Goal: Information Seeking & Learning: Learn about a topic

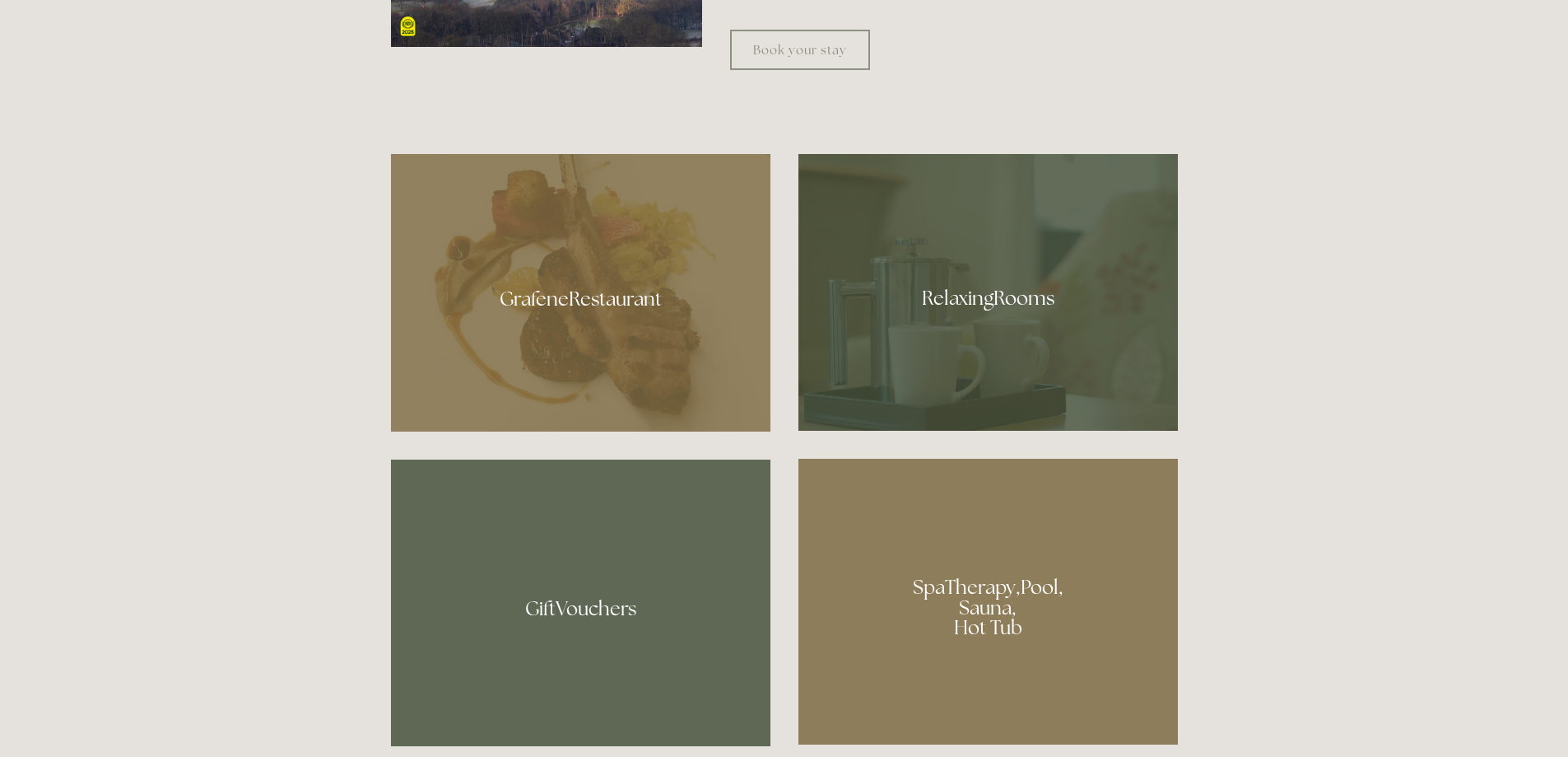
scroll to position [988, 0]
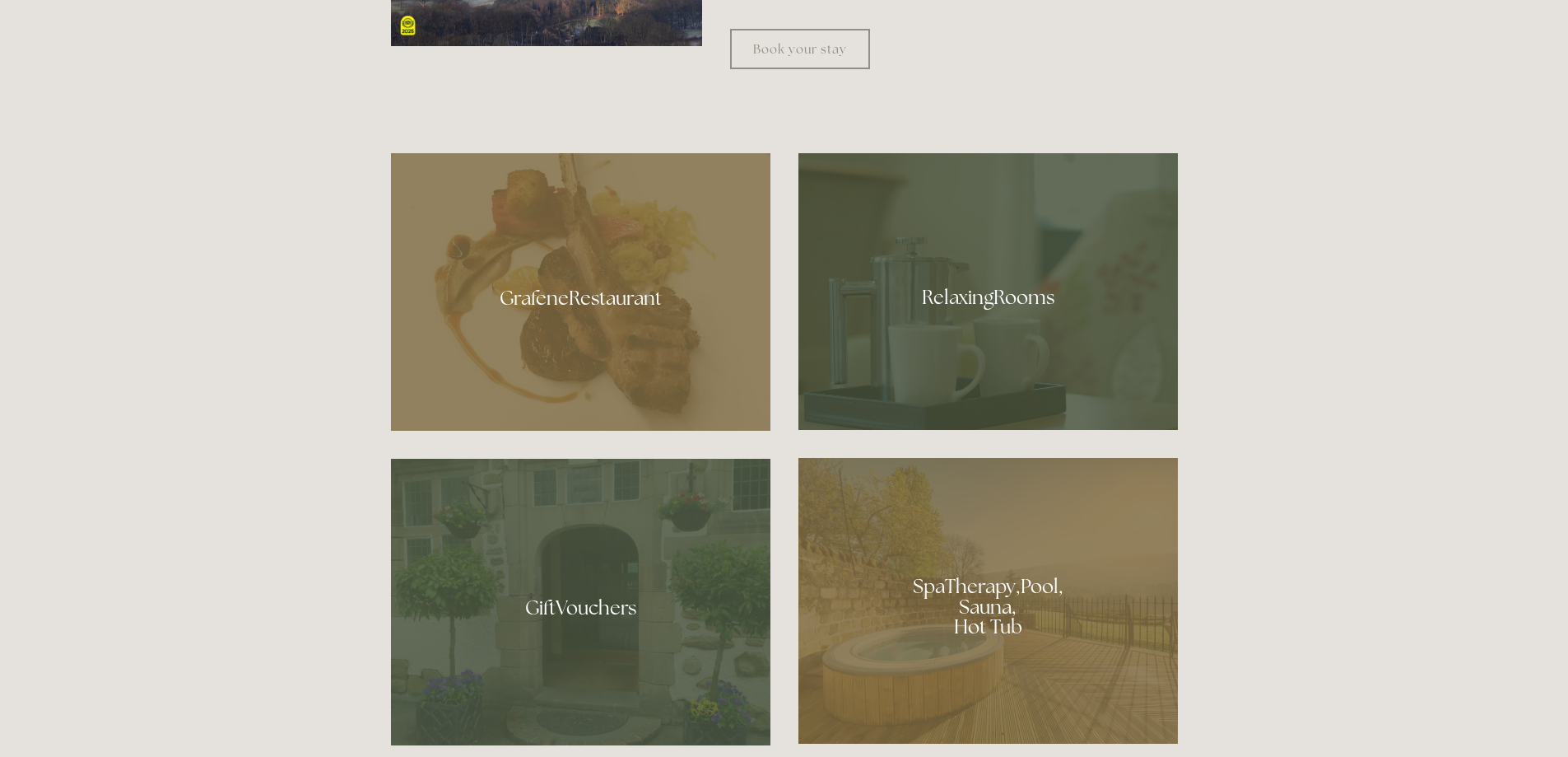
click at [587, 342] on div at bounding box center [581, 292] width 379 height 277
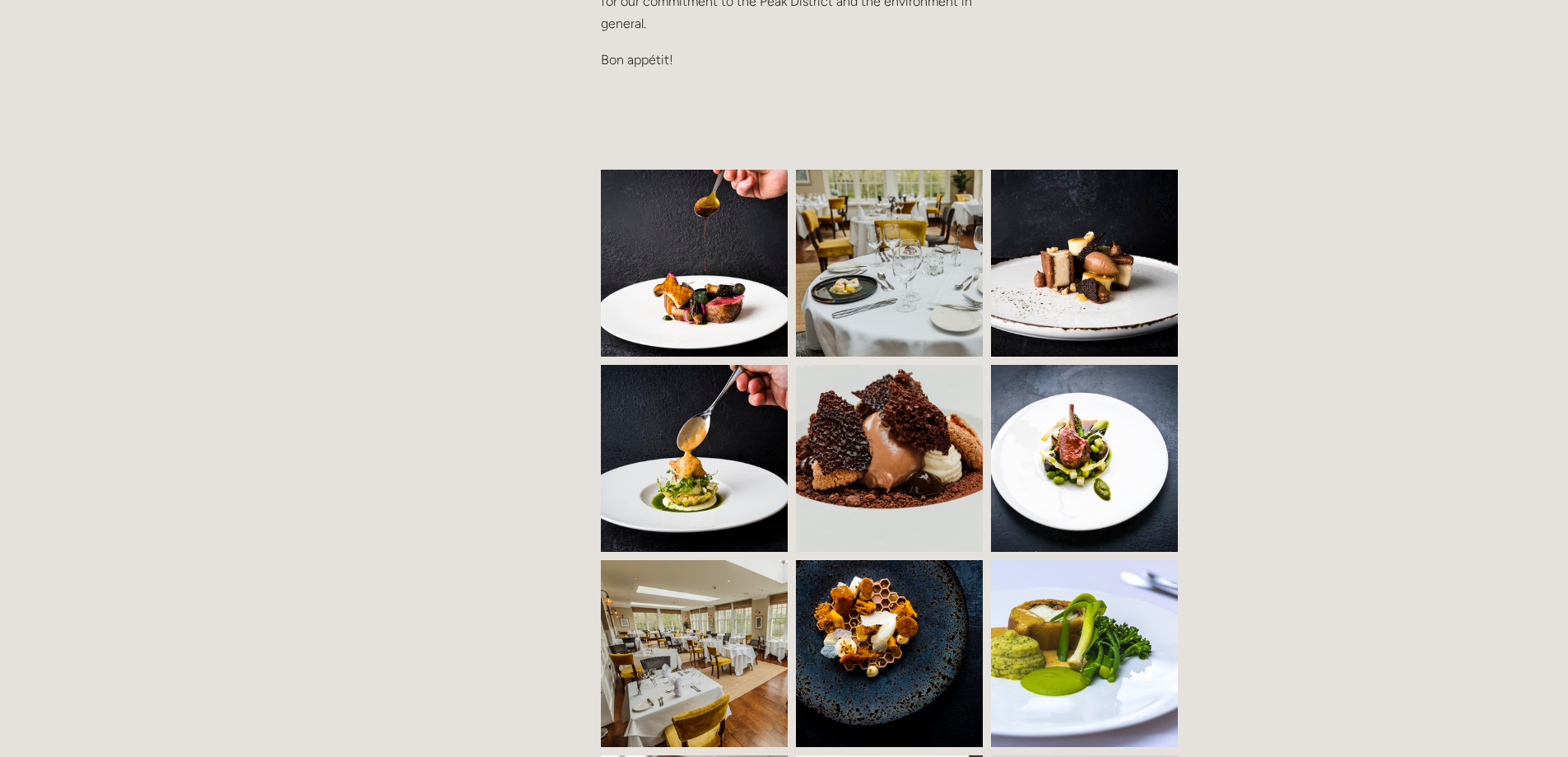
scroll to position [741, 0]
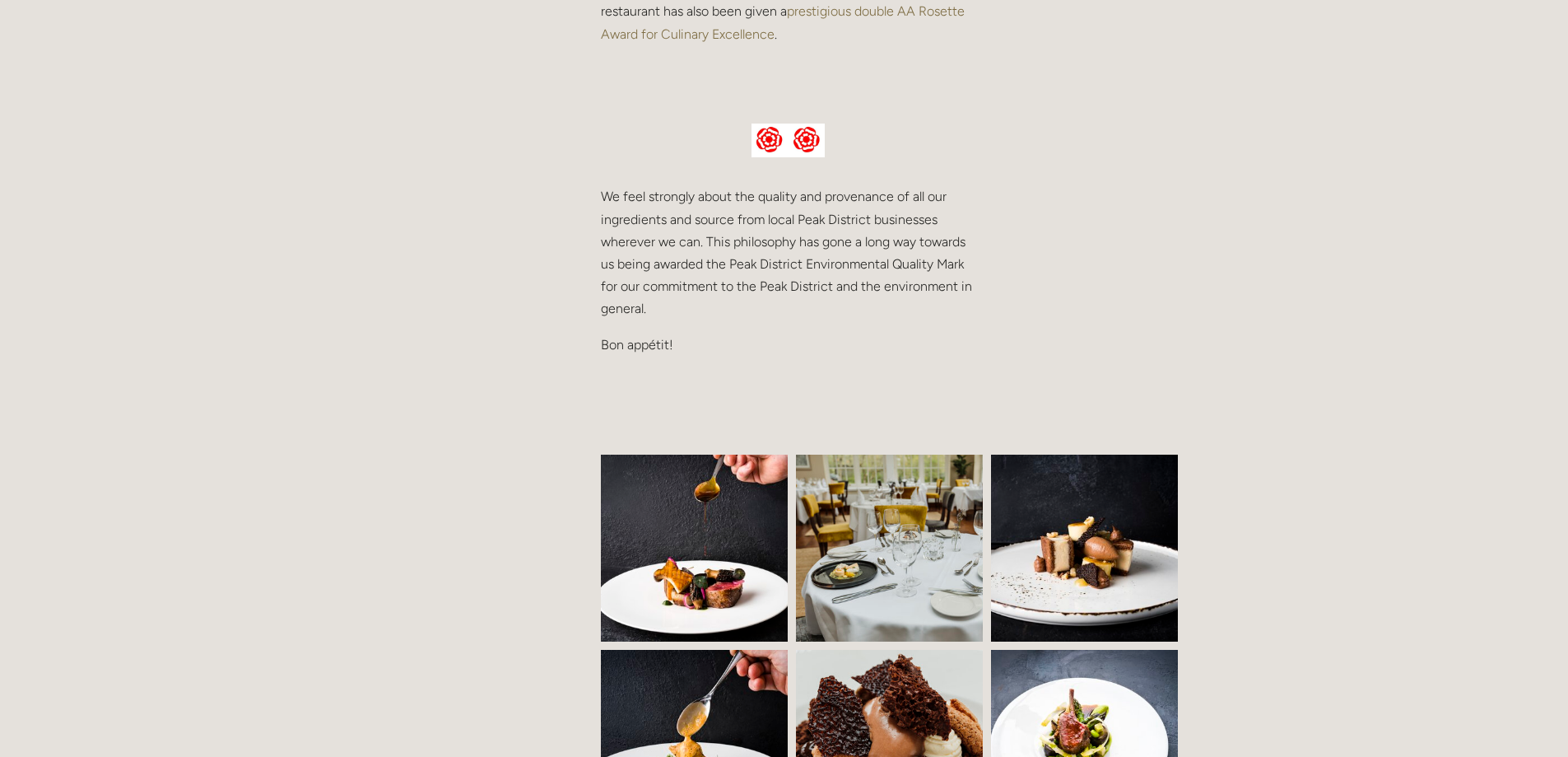
click at [700, 519] on img at bounding box center [707, 547] width 285 height 187
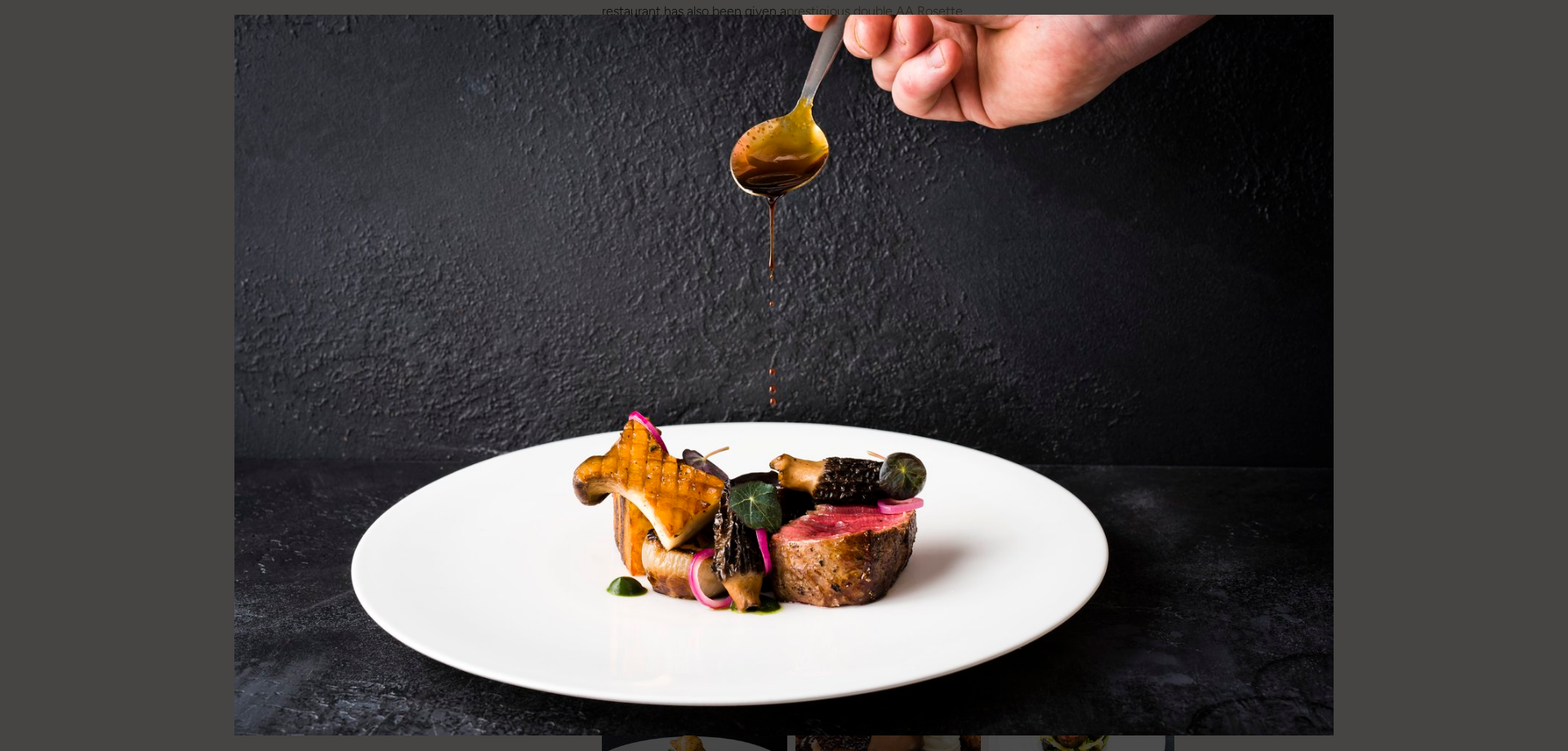
click at [694, 515] on img "Gallery" at bounding box center [784, 375] width 1099 height 721
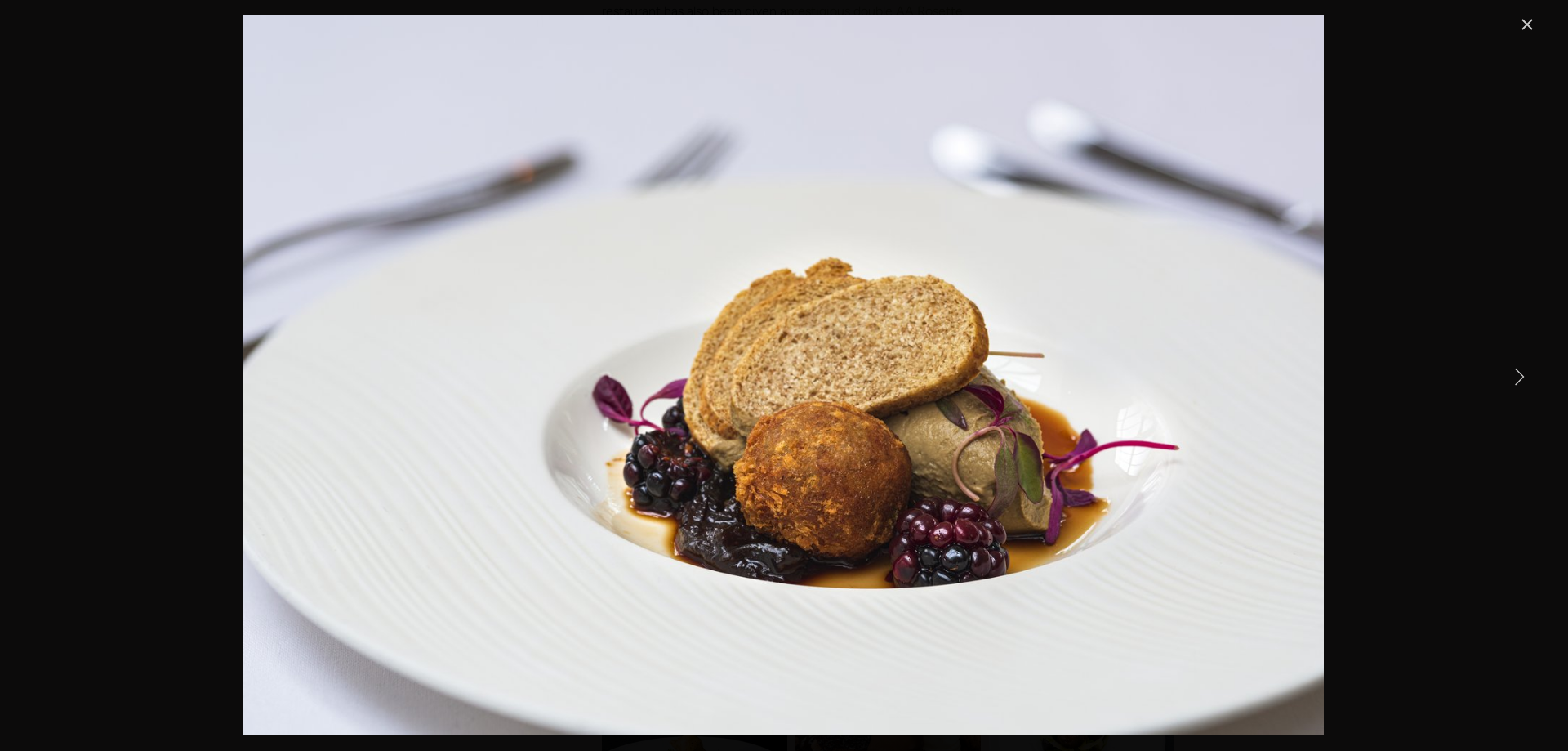
click at [1517, 369] on link "Next Item" at bounding box center [1519, 376] width 36 height 36
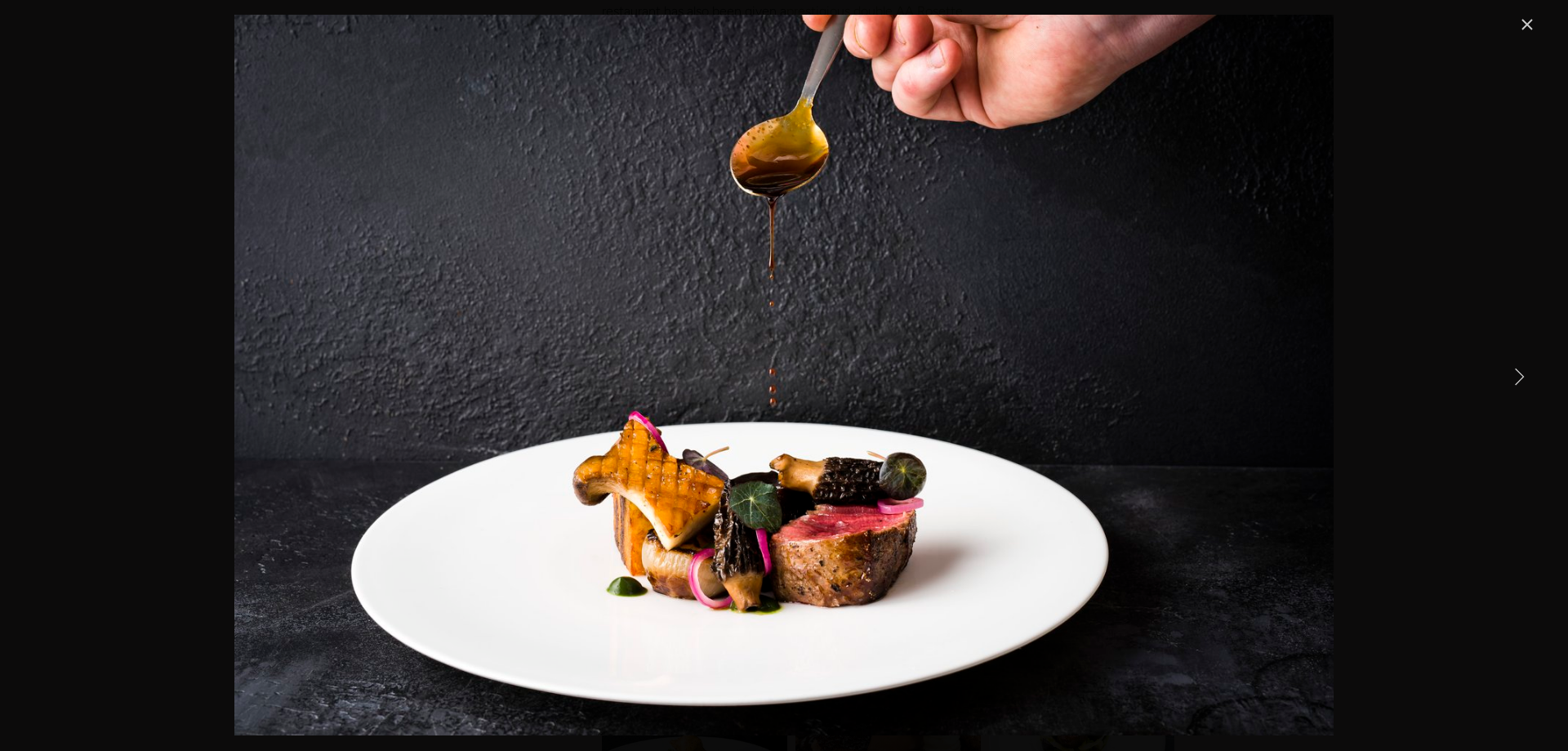
click at [1517, 369] on link "Next Item" at bounding box center [1519, 376] width 36 height 36
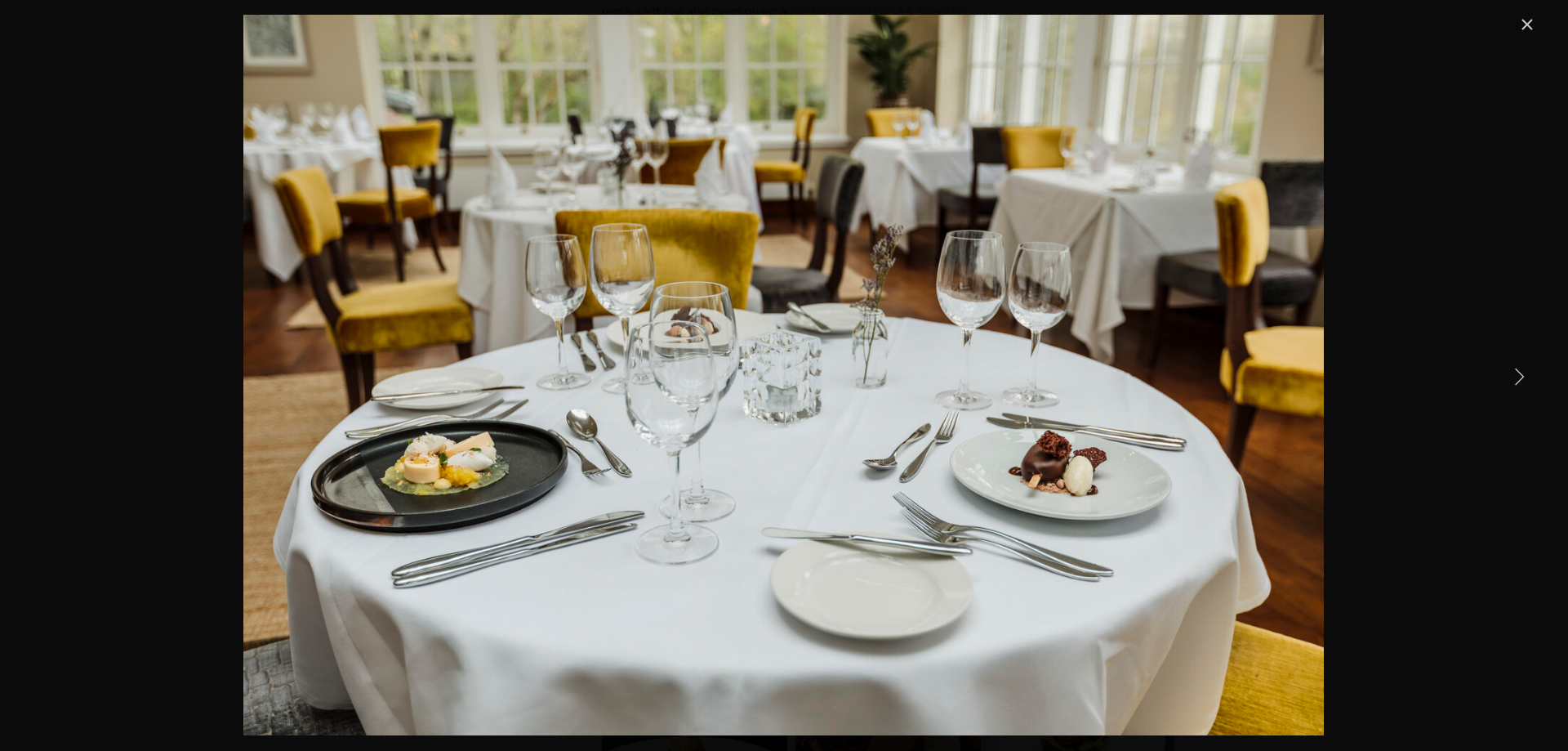
click at [1517, 369] on link "Next Item" at bounding box center [1519, 376] width 36 height 36
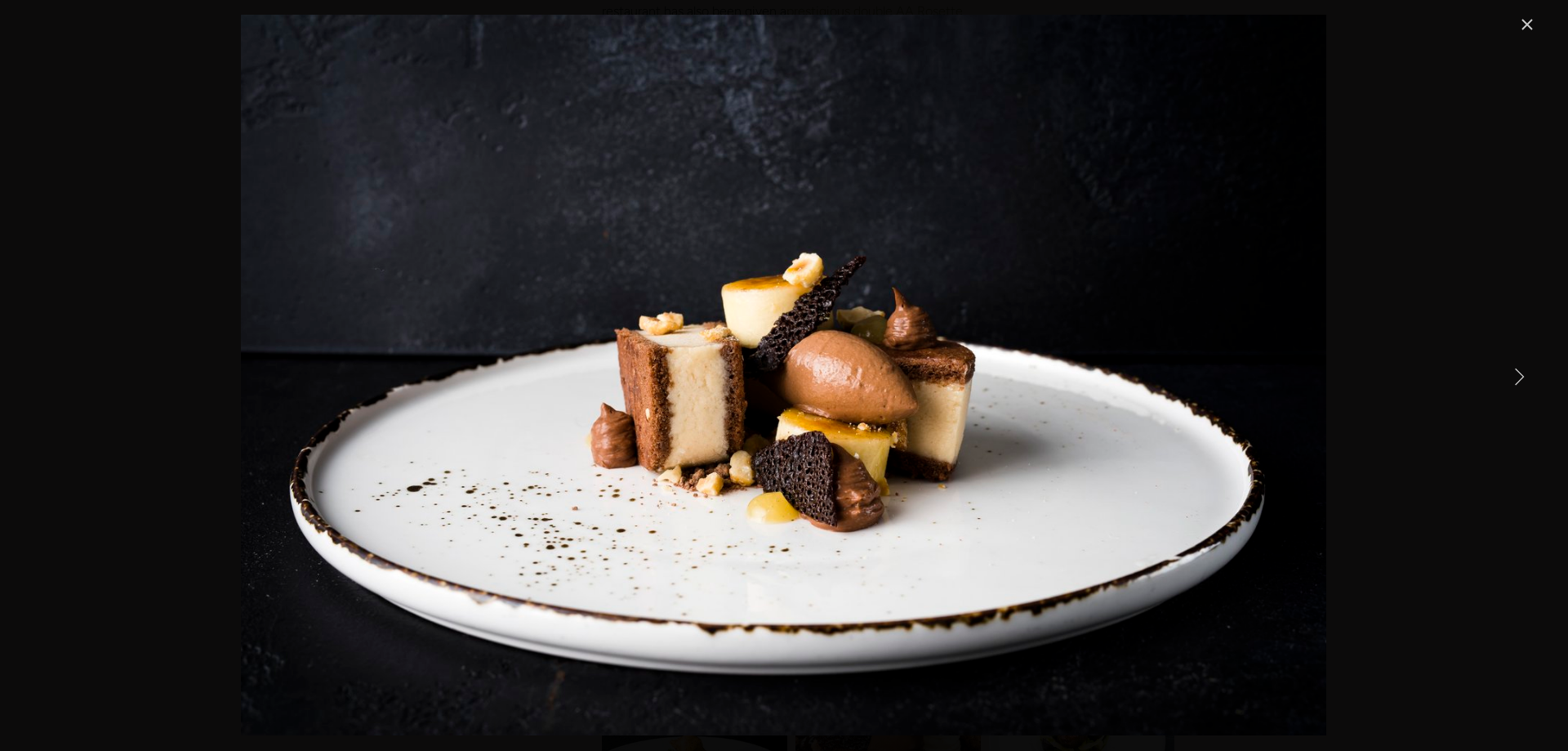
click at [1517, 369] on link "Next Item" at bounding box center [1519, 376] width 36 height 36
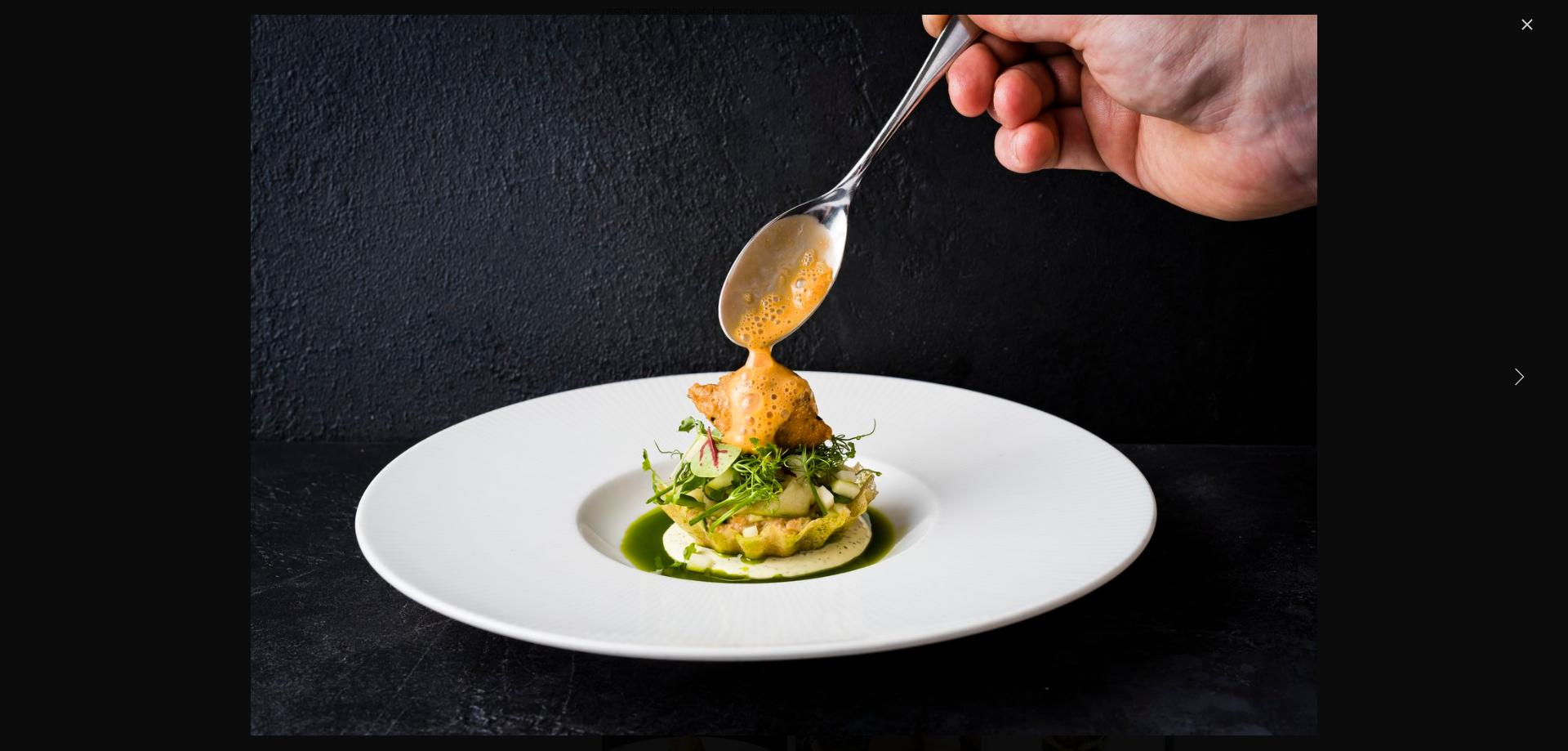
click at [1517, 369] on link "Next Item" at bounding box center [1519, 376] width 36 height 36
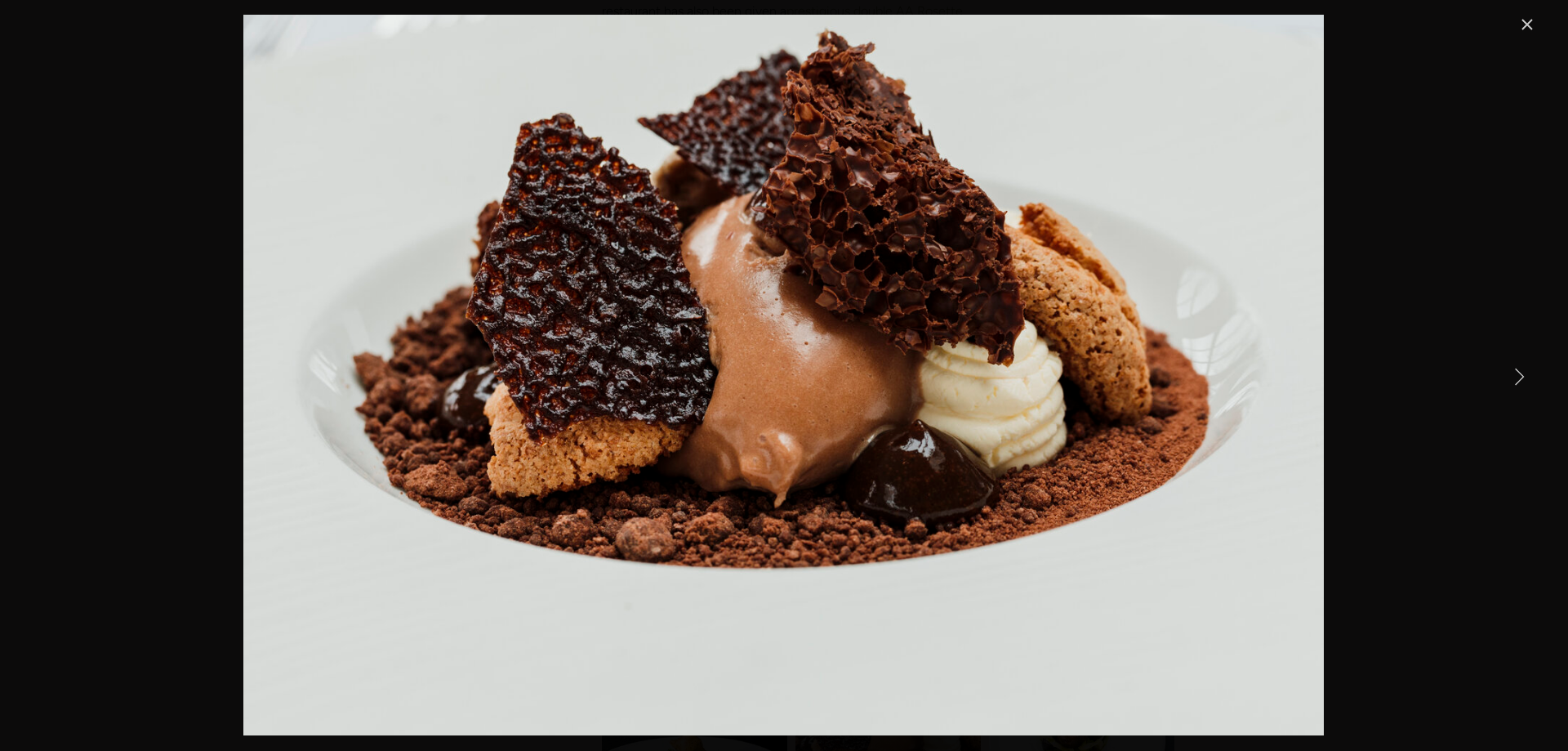
click at [1517, 369] on link "Next Item" at bounding box center [1519, 376] width 36 height 36
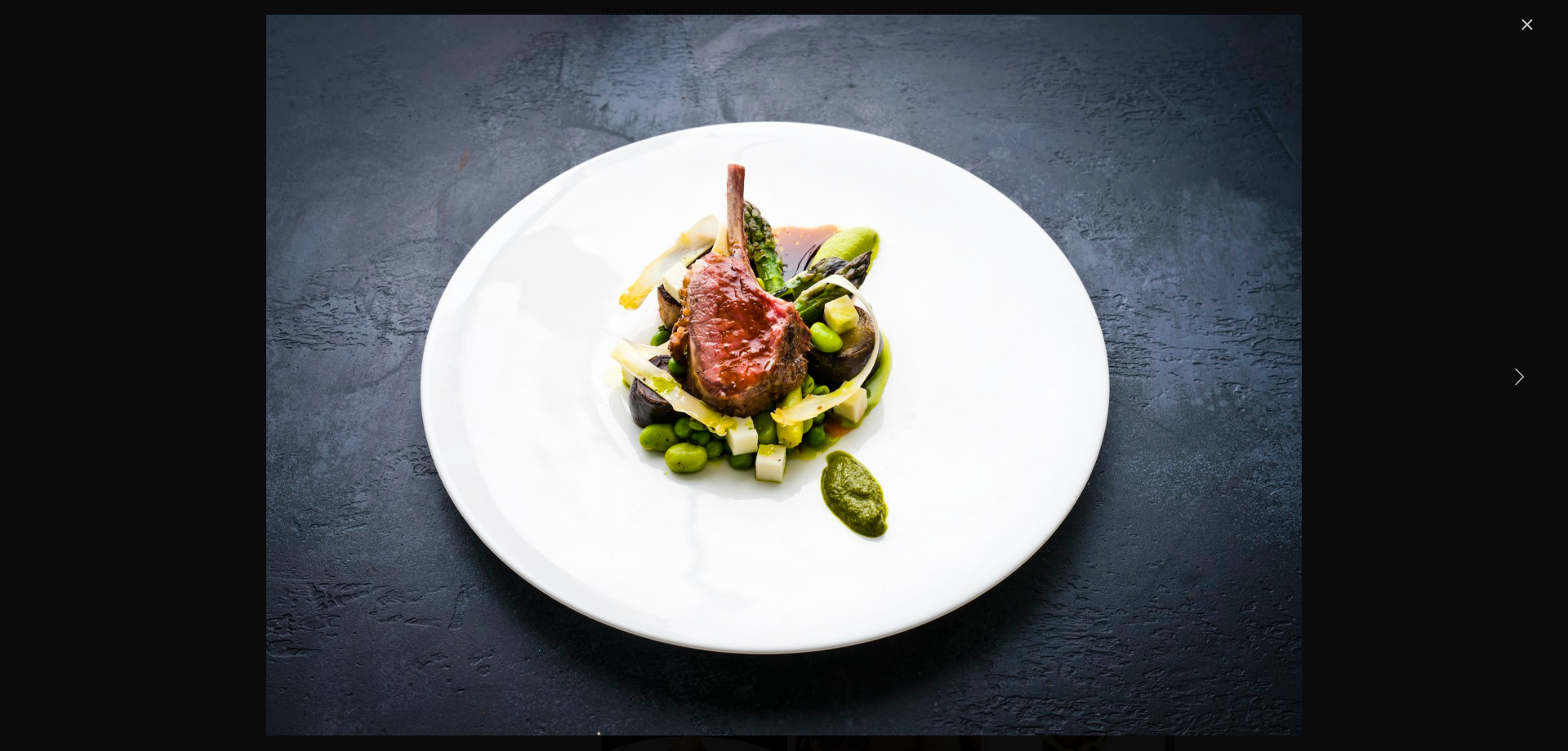
click at [1517, 369] on link "Next Item" at bounding box center [1519, 376] width 36 height 36
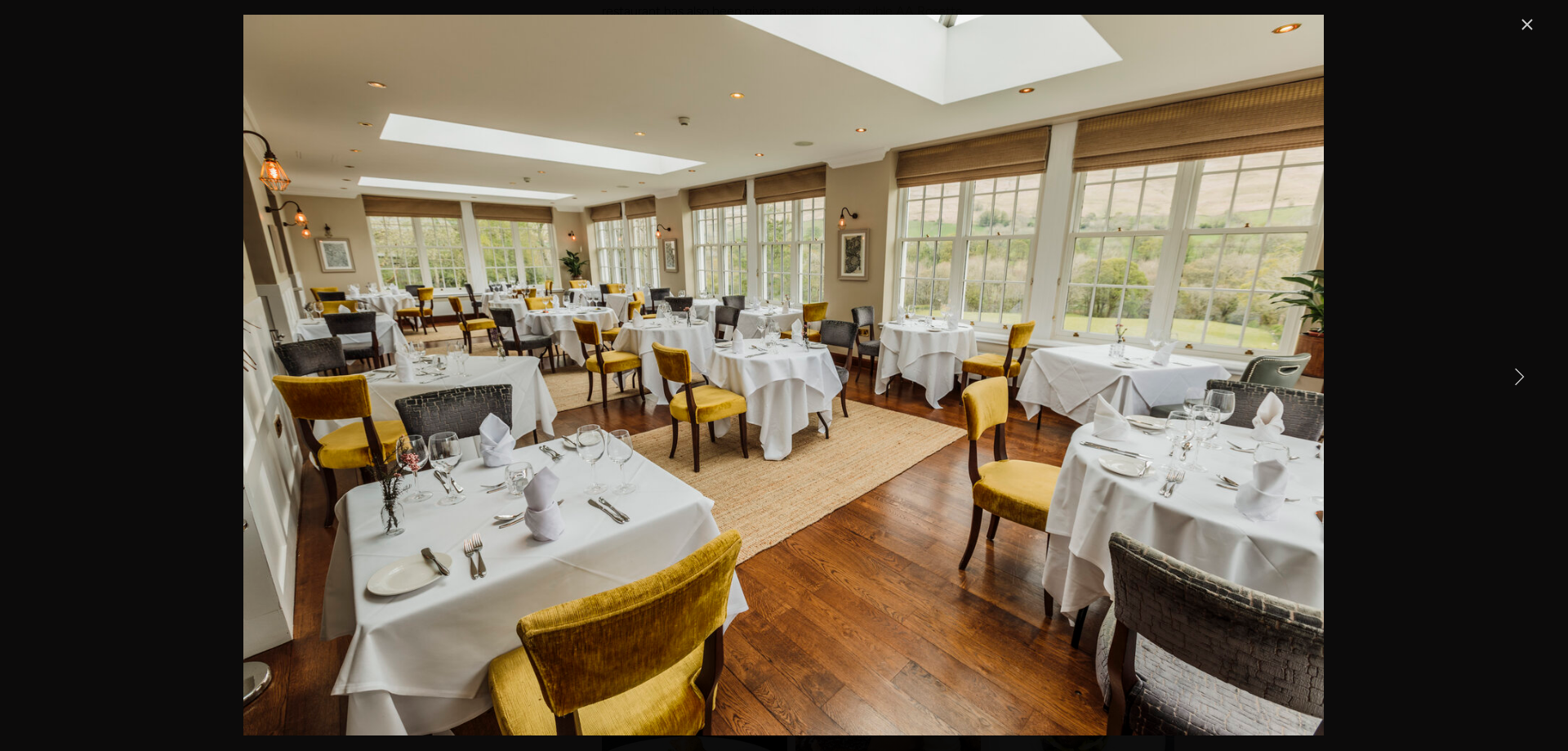
click at [1517, 369] on link "Next Item" at bounding box center [1519, 376] width 36 height 36
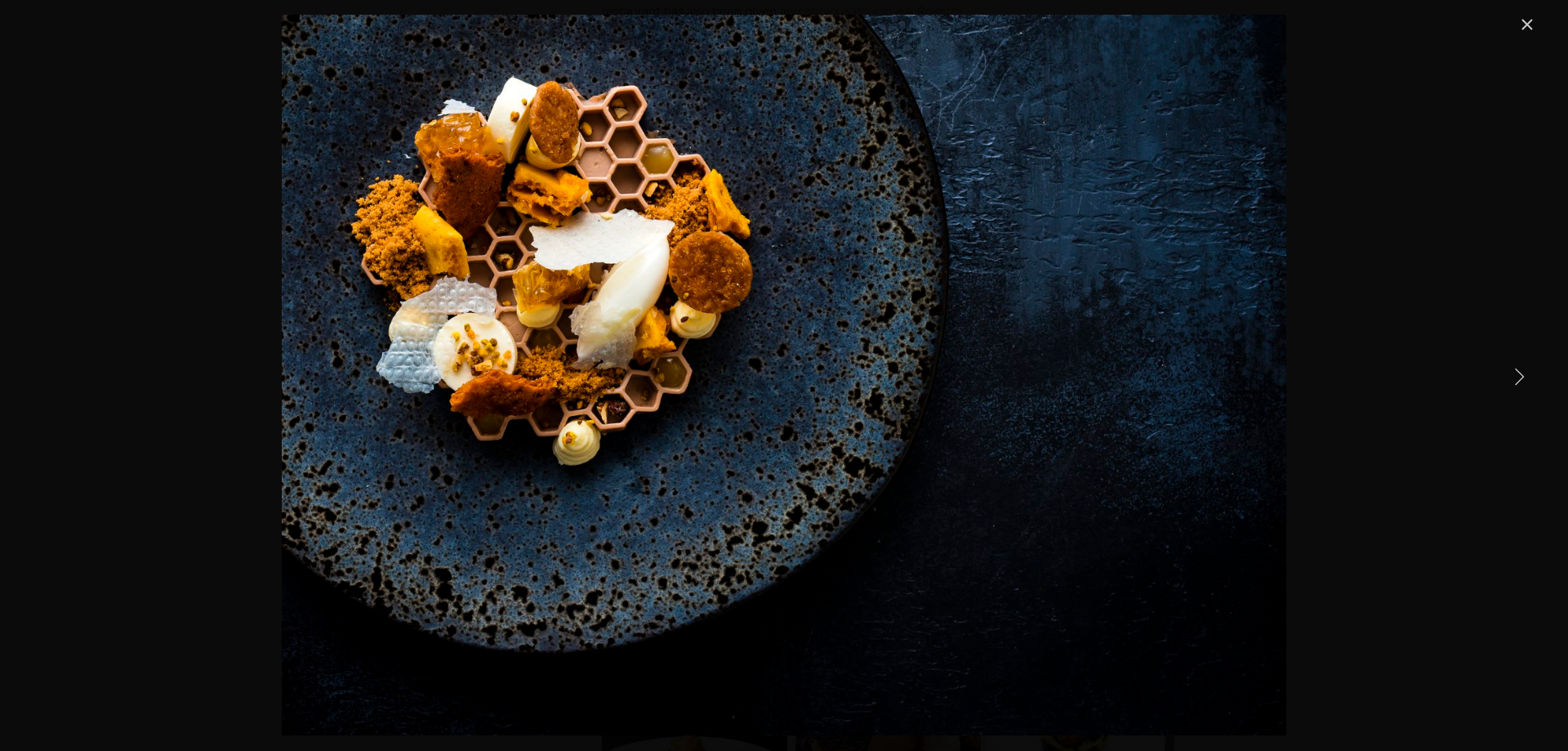
click at [1517, 369] on link "Next Item" at bounding box center [1519, 376] width 36 height 36
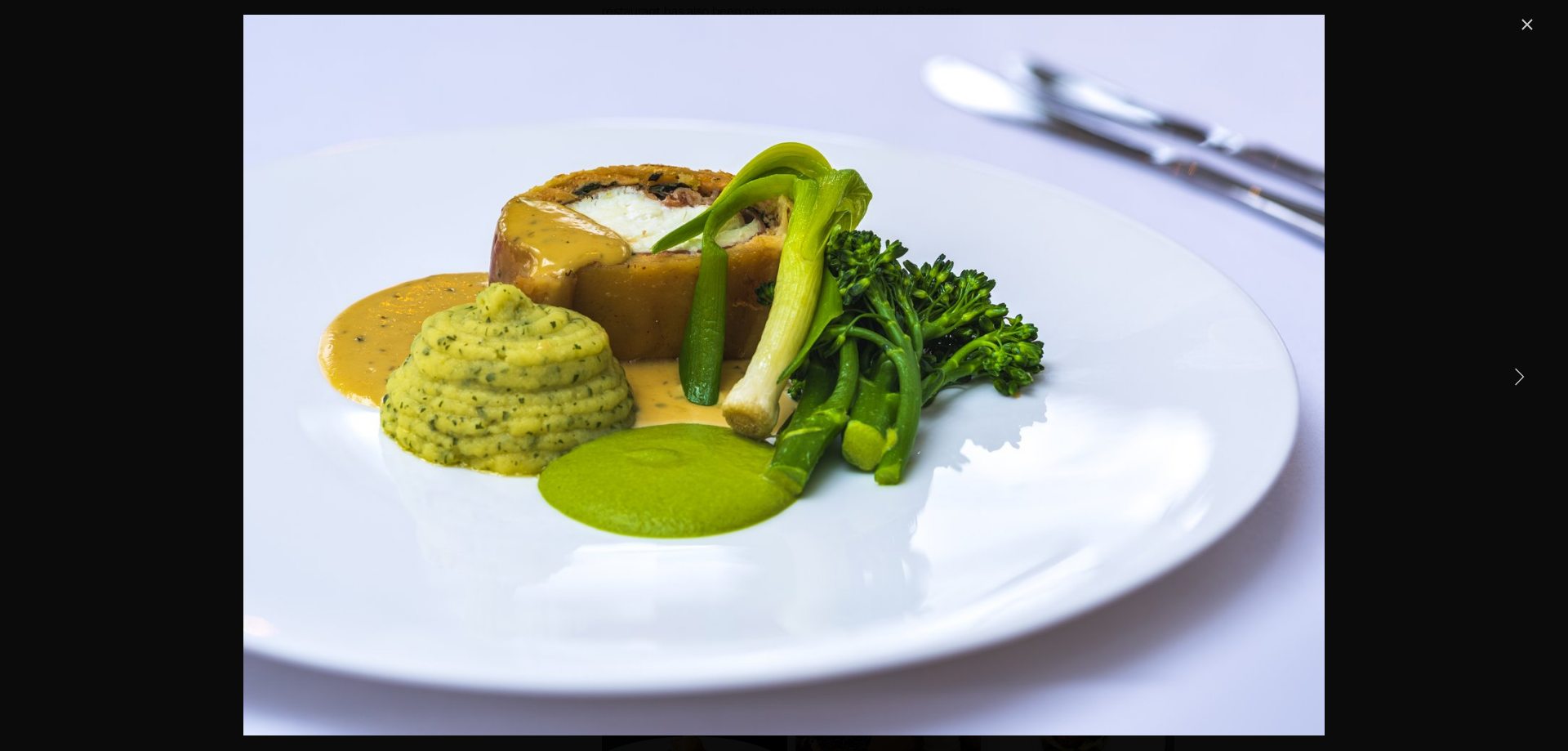
click at [1515, 367] on link "Next Item" at bounding box center [1519, 376] width 36 height 36
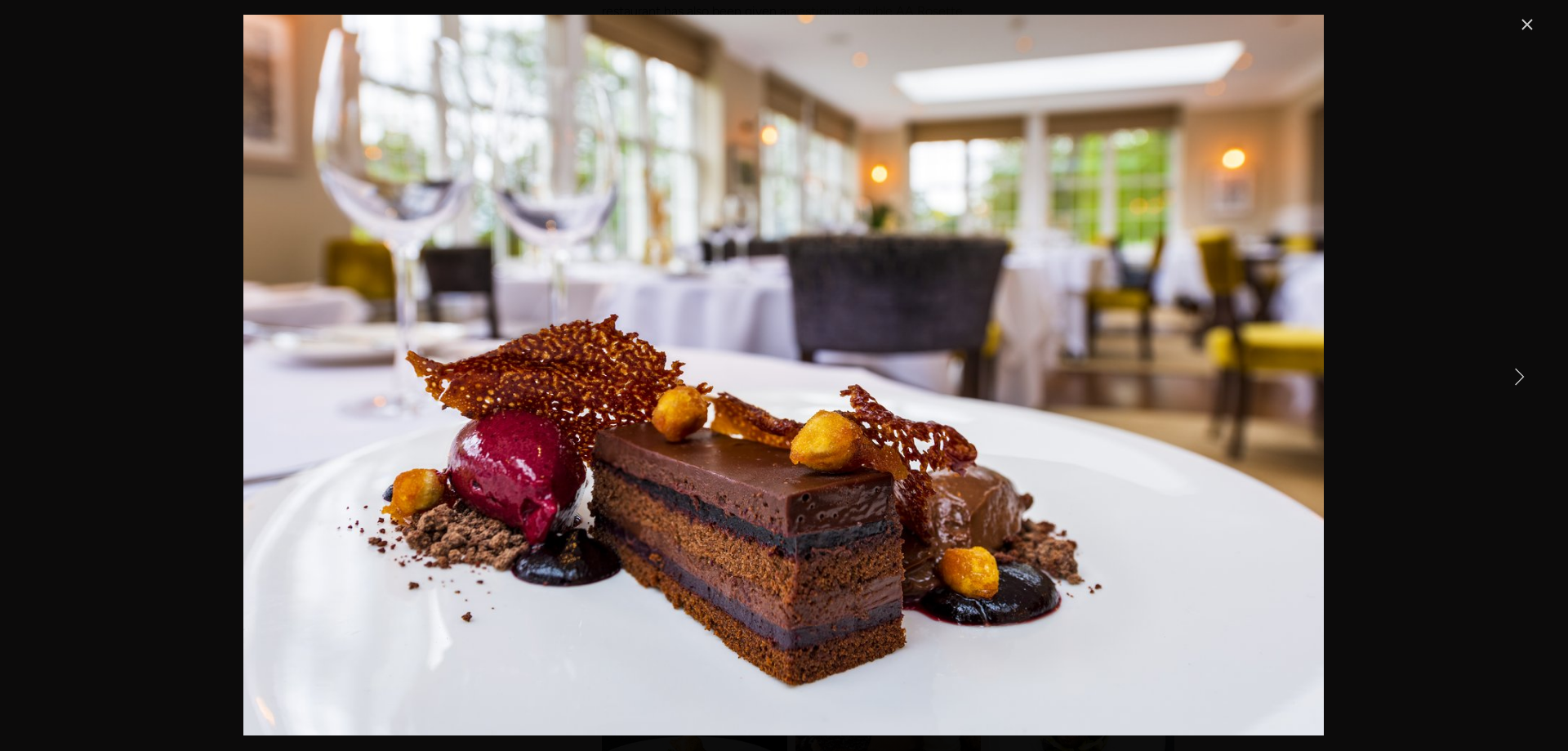
click at [1521, 374] on link "Next Item" at bounding box center [1519, 376] width 36 height 36
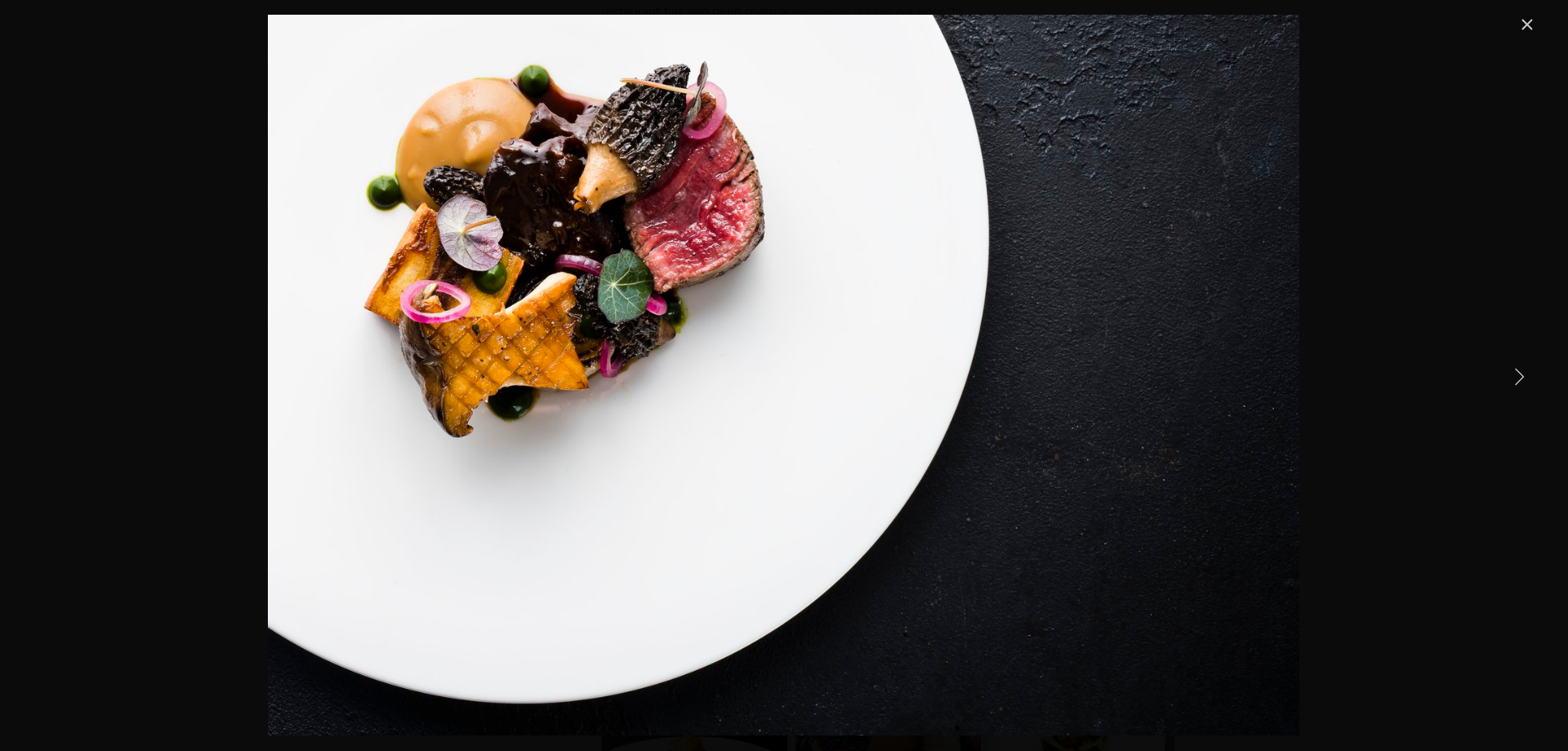
click at [1519, 369] on link "Next Item" at bounding box center [1519, 376] width 36 height 36
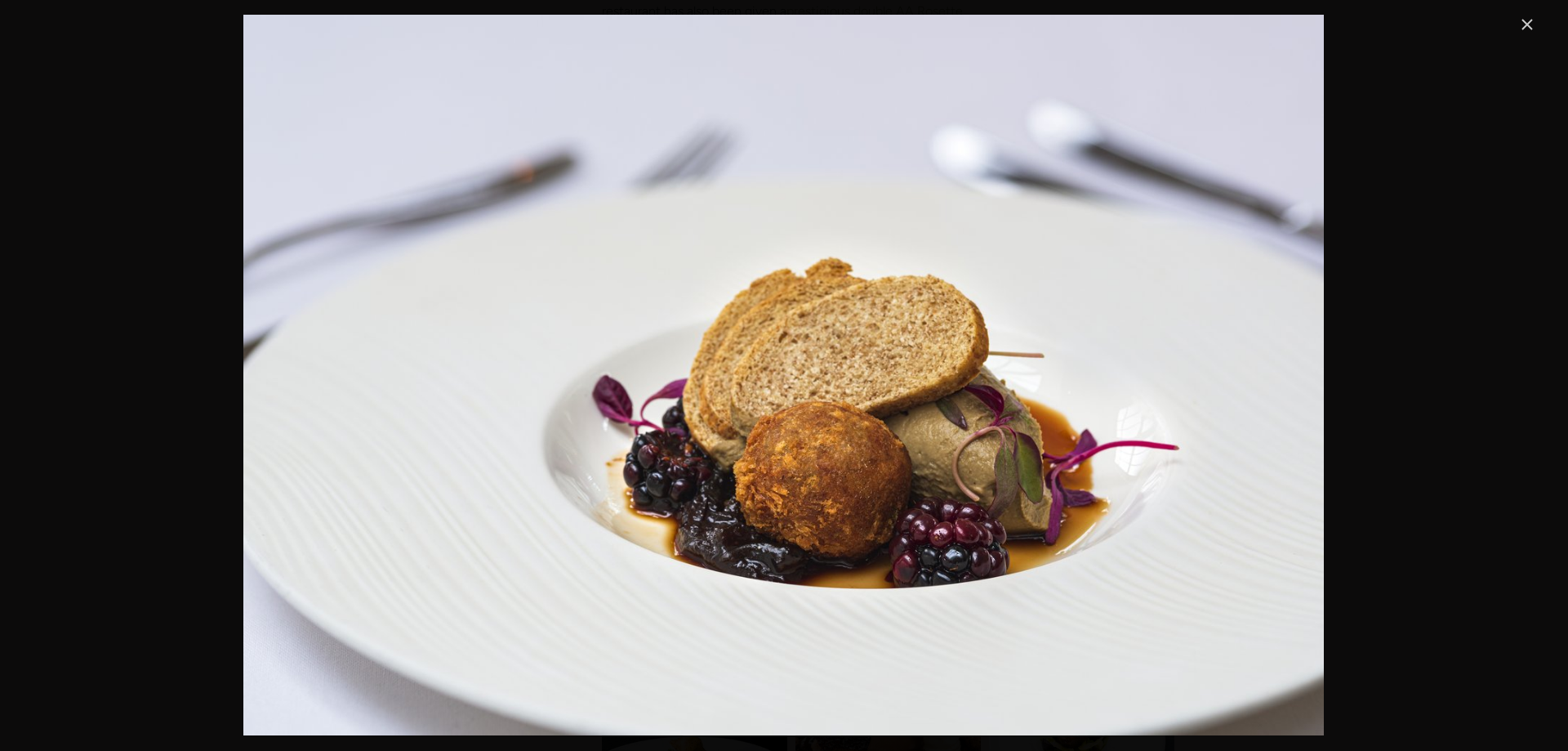
click at [1523, 20] on link "Close" at bounding box center [1527, 24] width 20 height 20
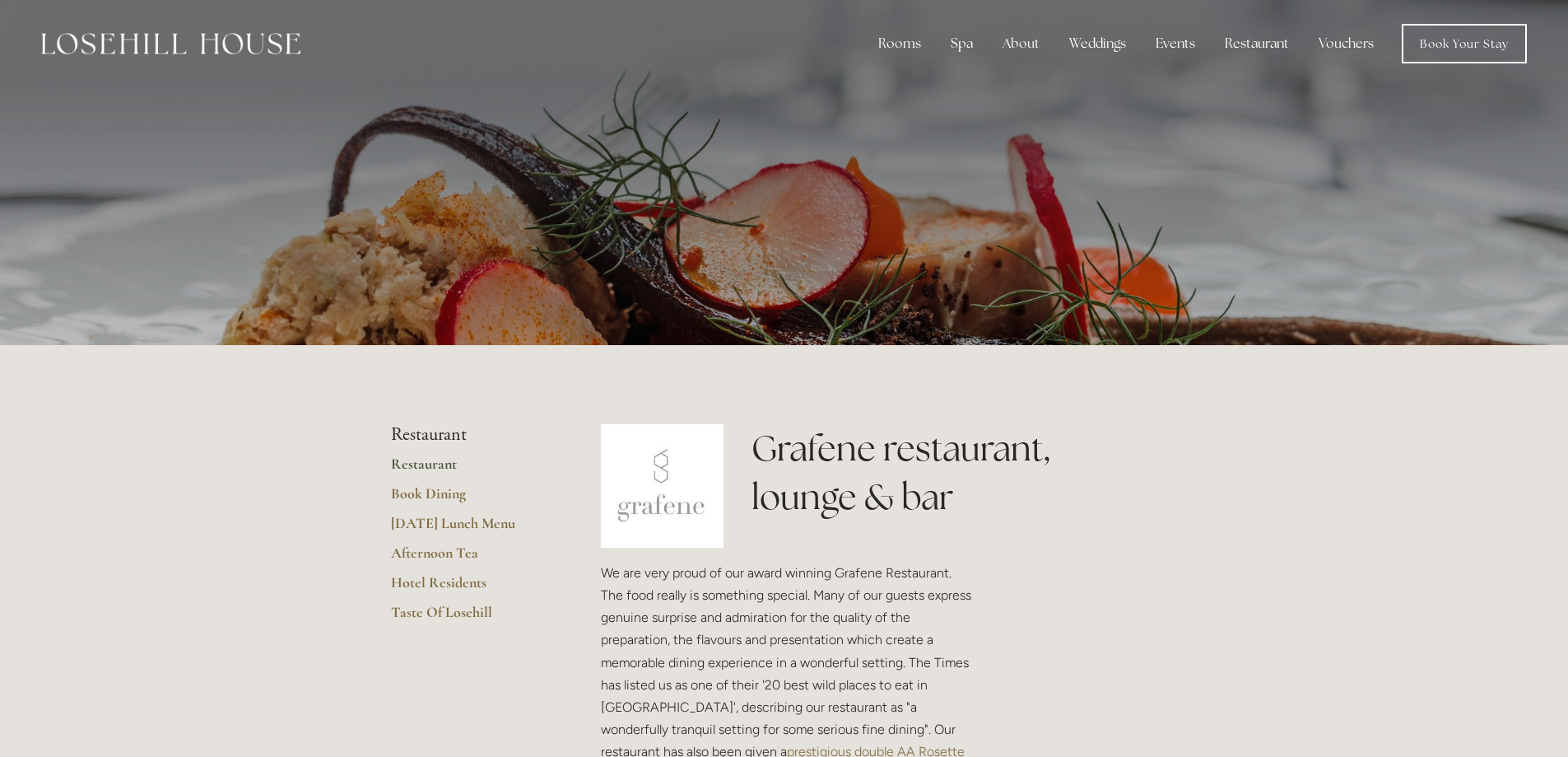
scroll to position [0, 0]
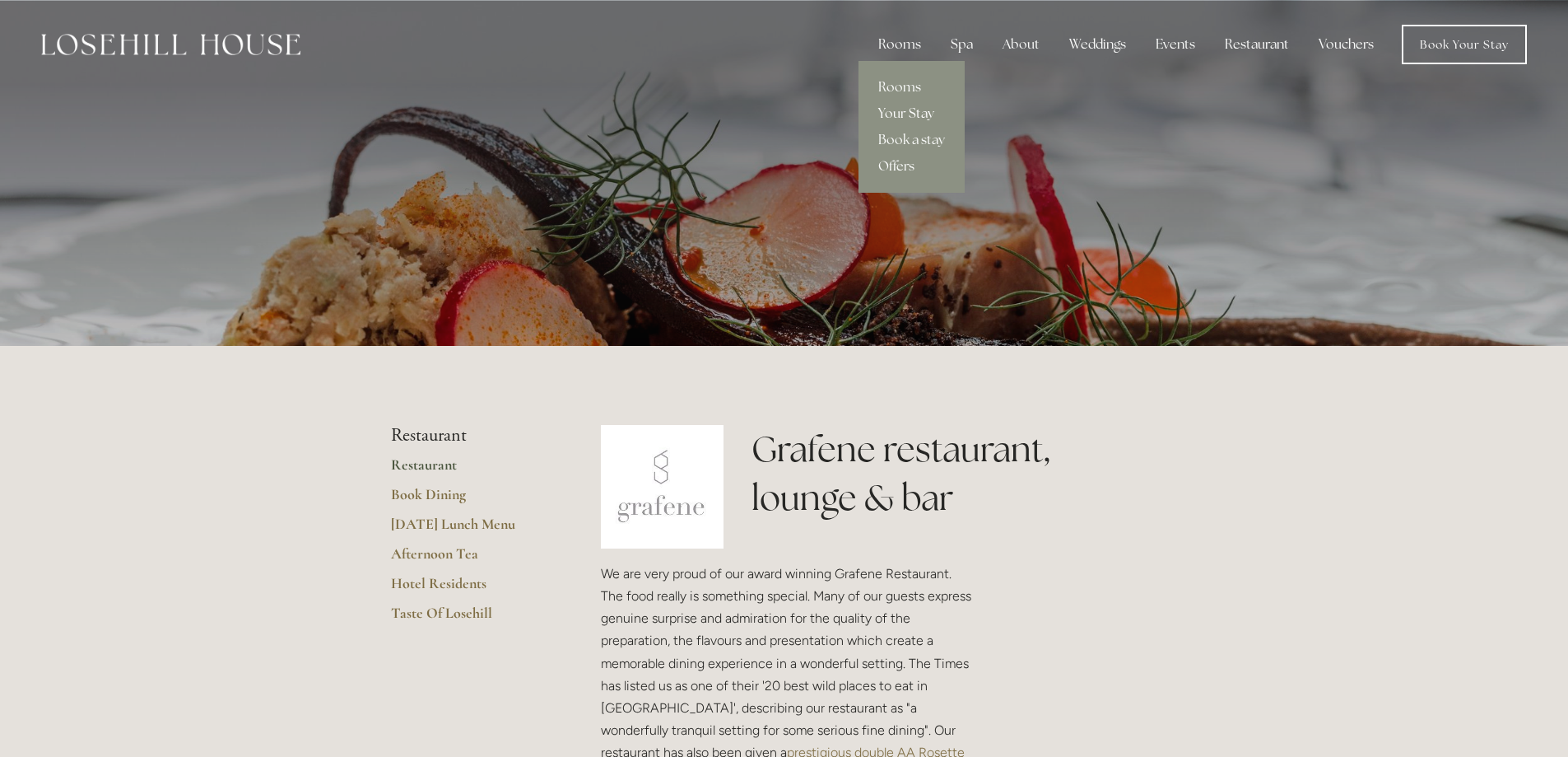
click at [906, 115] on link "Your Stay" at bounding box center [912, 113] width 107 height 26
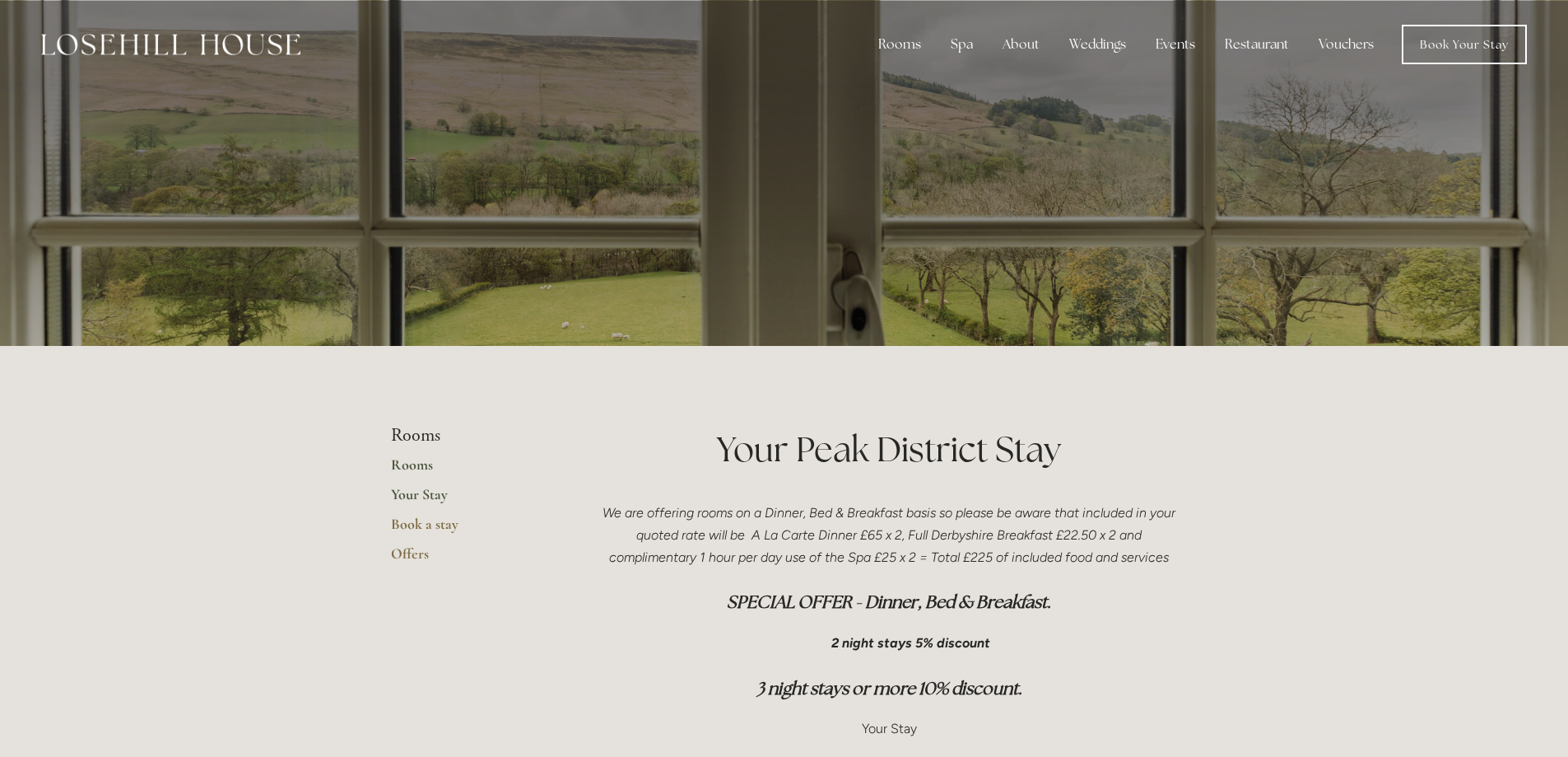
click at [401, 466] on link "Rooms" at bounding box center [470, 470] width 157 height 30
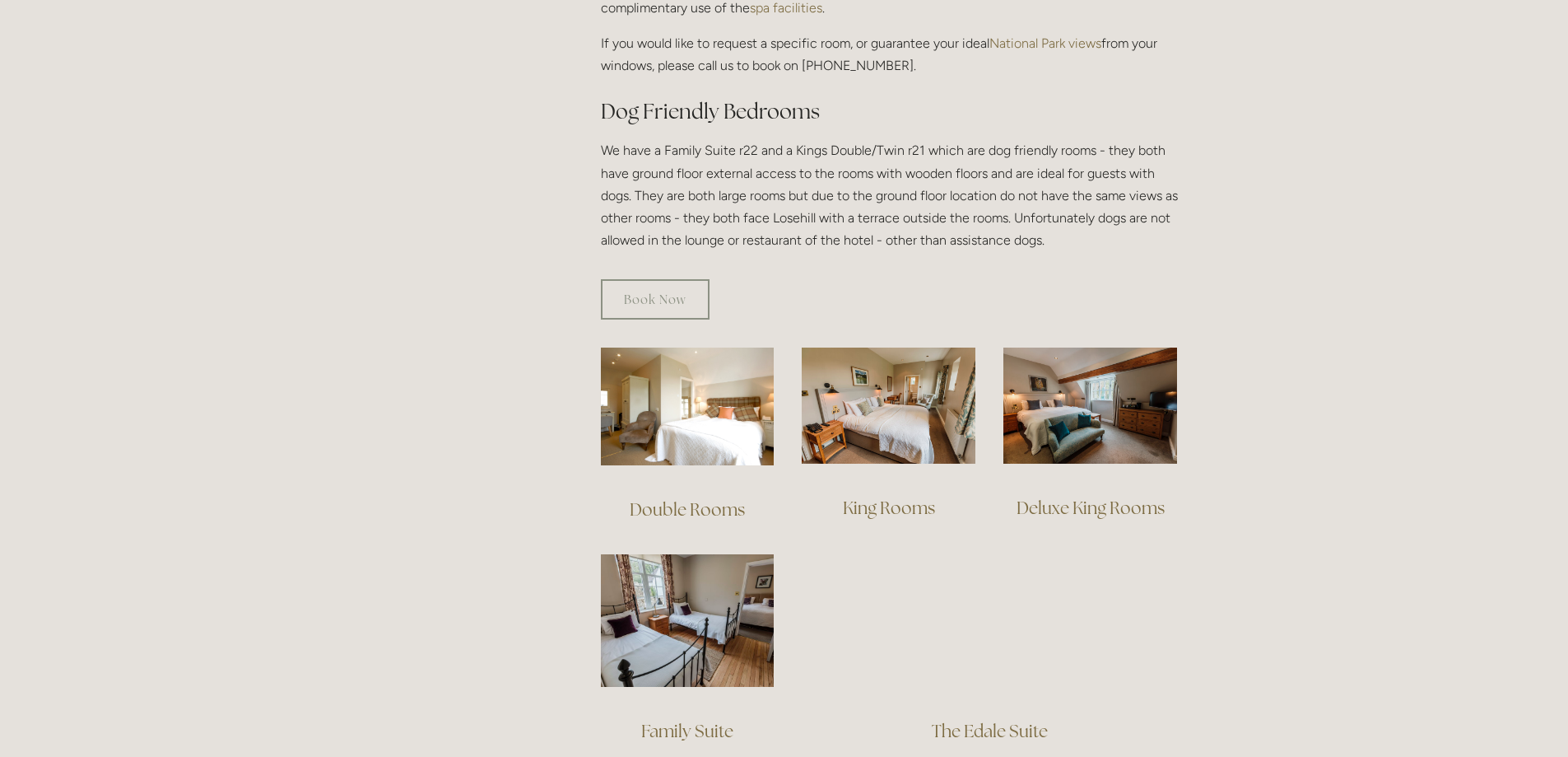
scroll to position [988, 0]
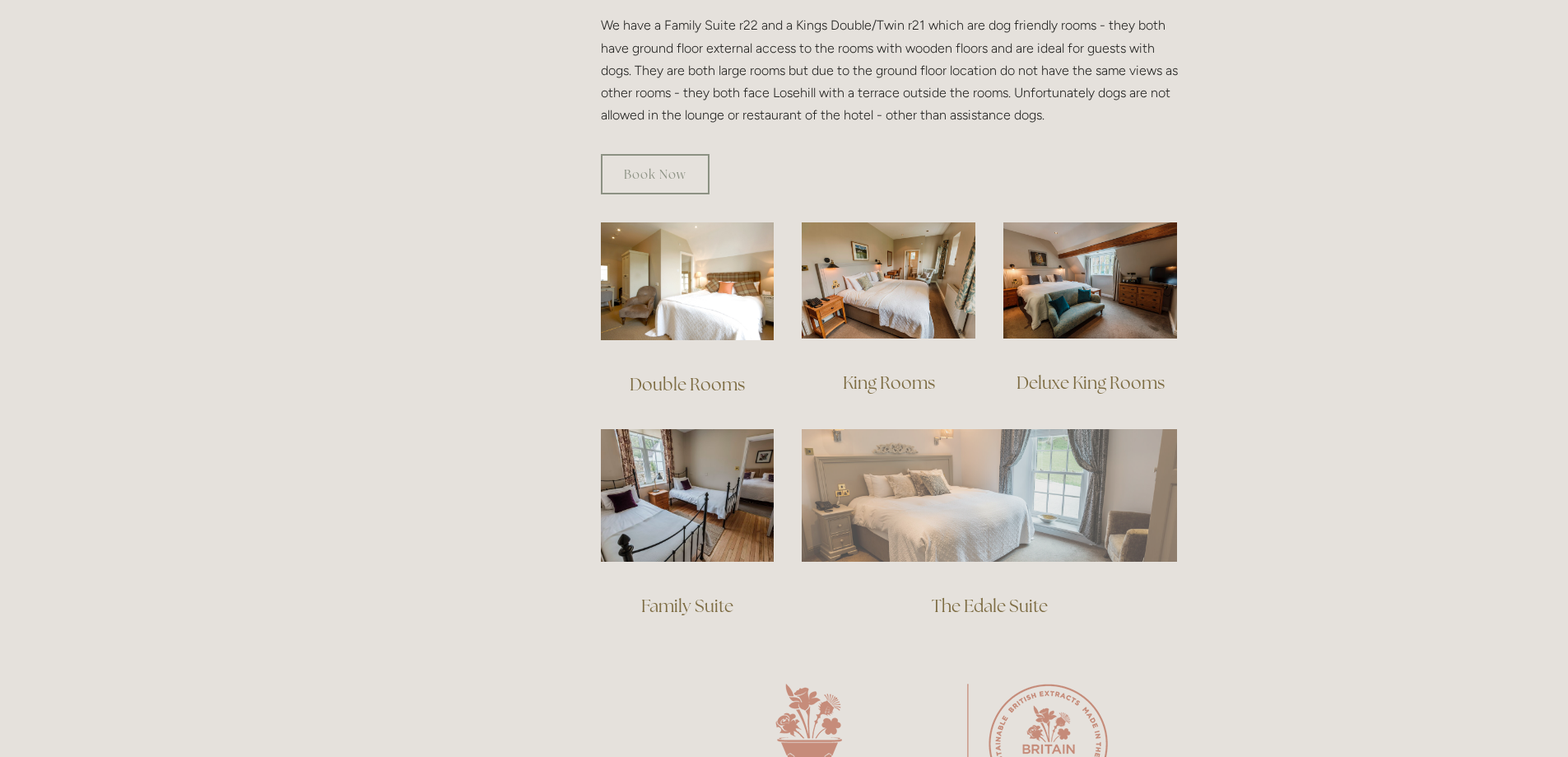
click at [962, 496] on img at bounding box center [990, 495] width 376 height 132
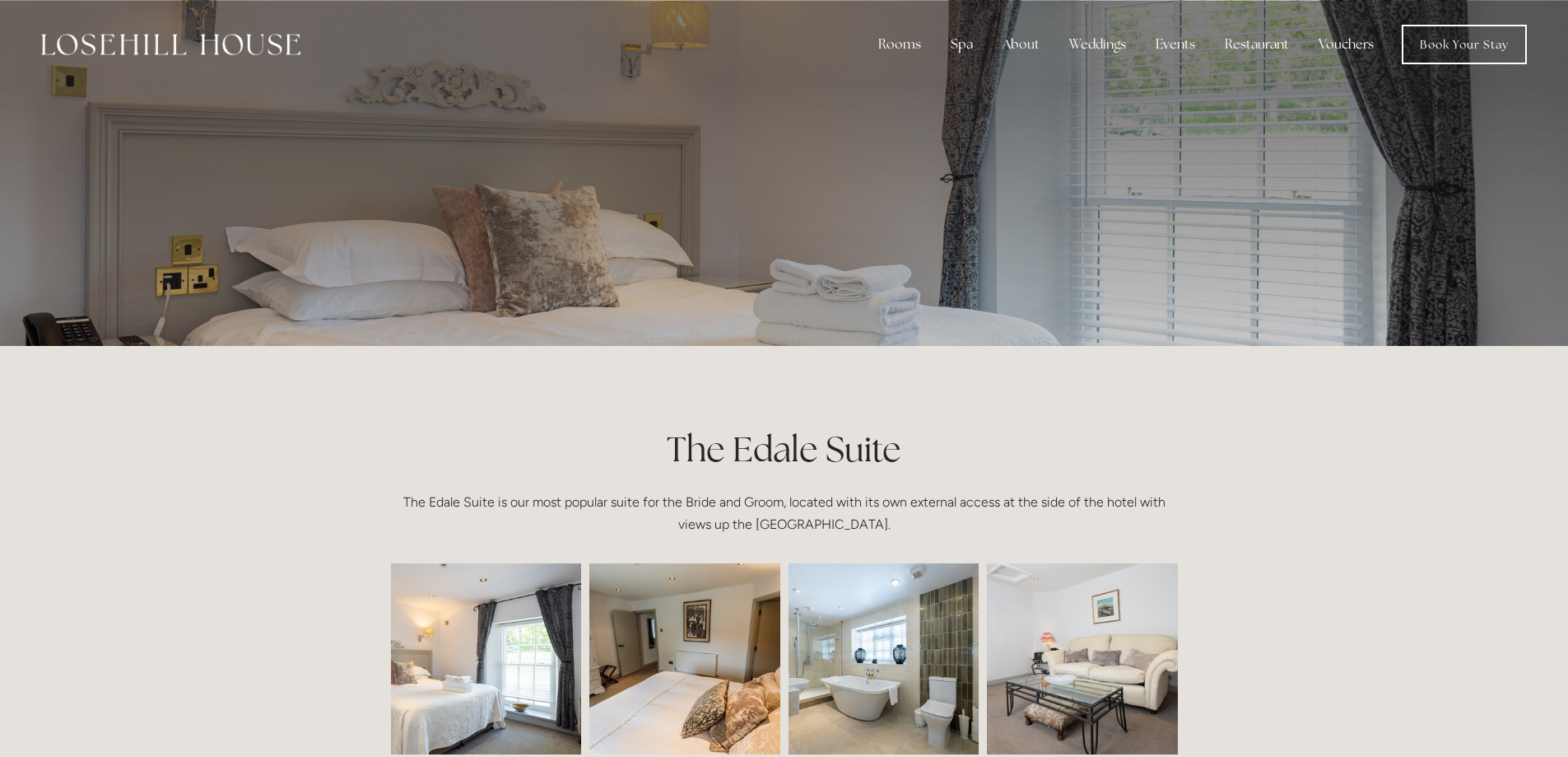
click at [516, 596] on img at bounding box center [447, 658] width 286 height 191
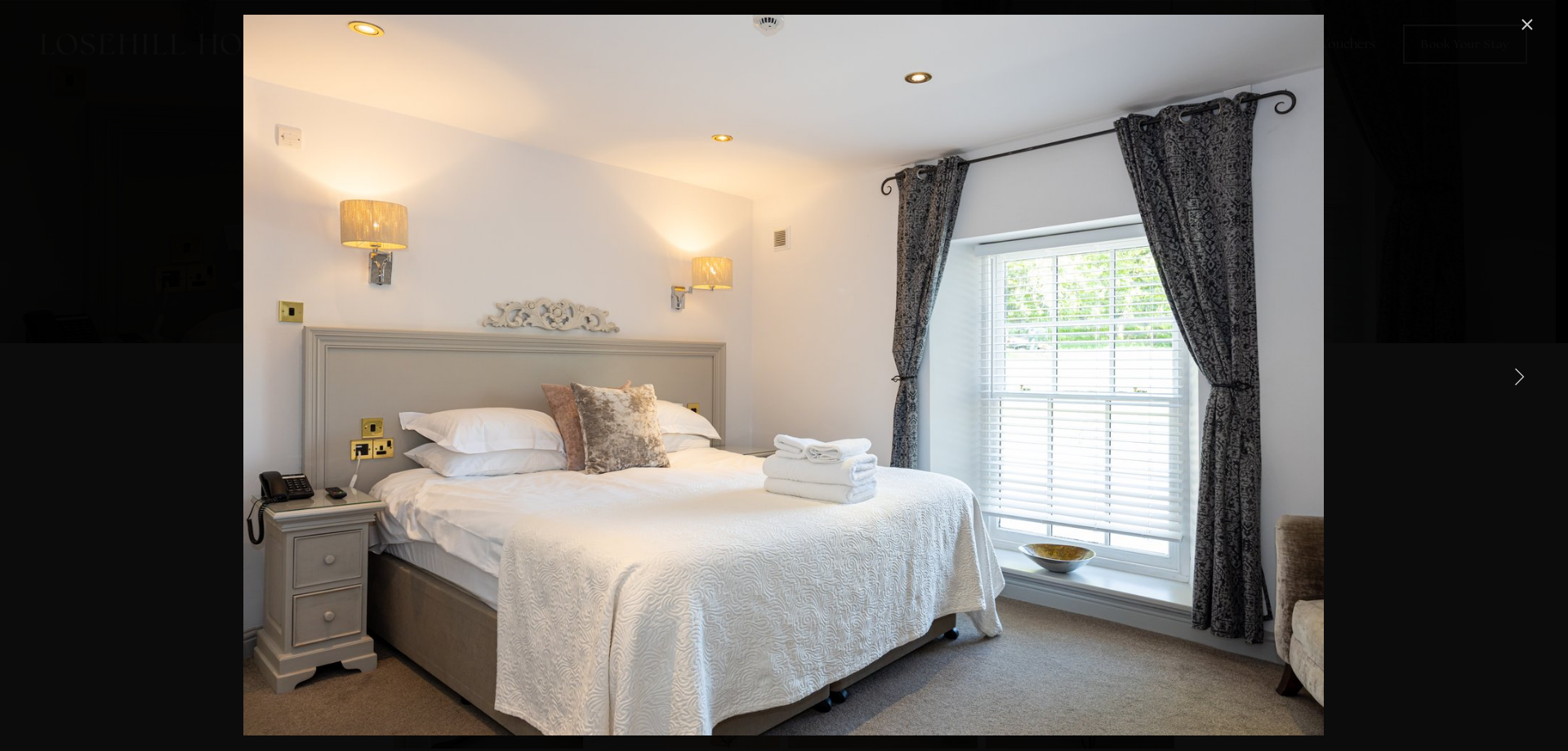
click at [1517, 373] on link "Next Item" at bounding box center [1519, 376] width 36 height 36
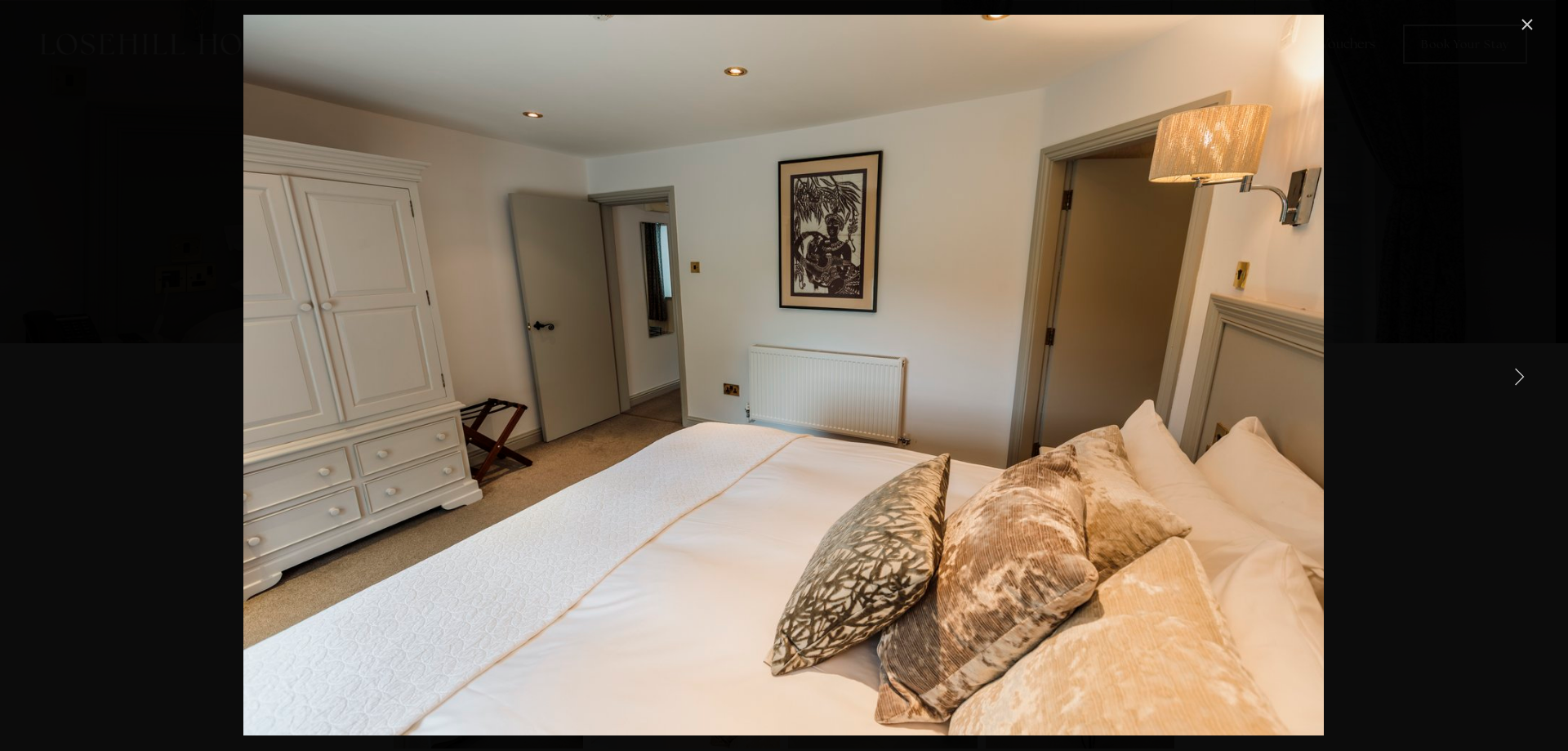
click at [1517, 373] on link "Next Item" at bounding box center [1519, 376] width 36 height 36
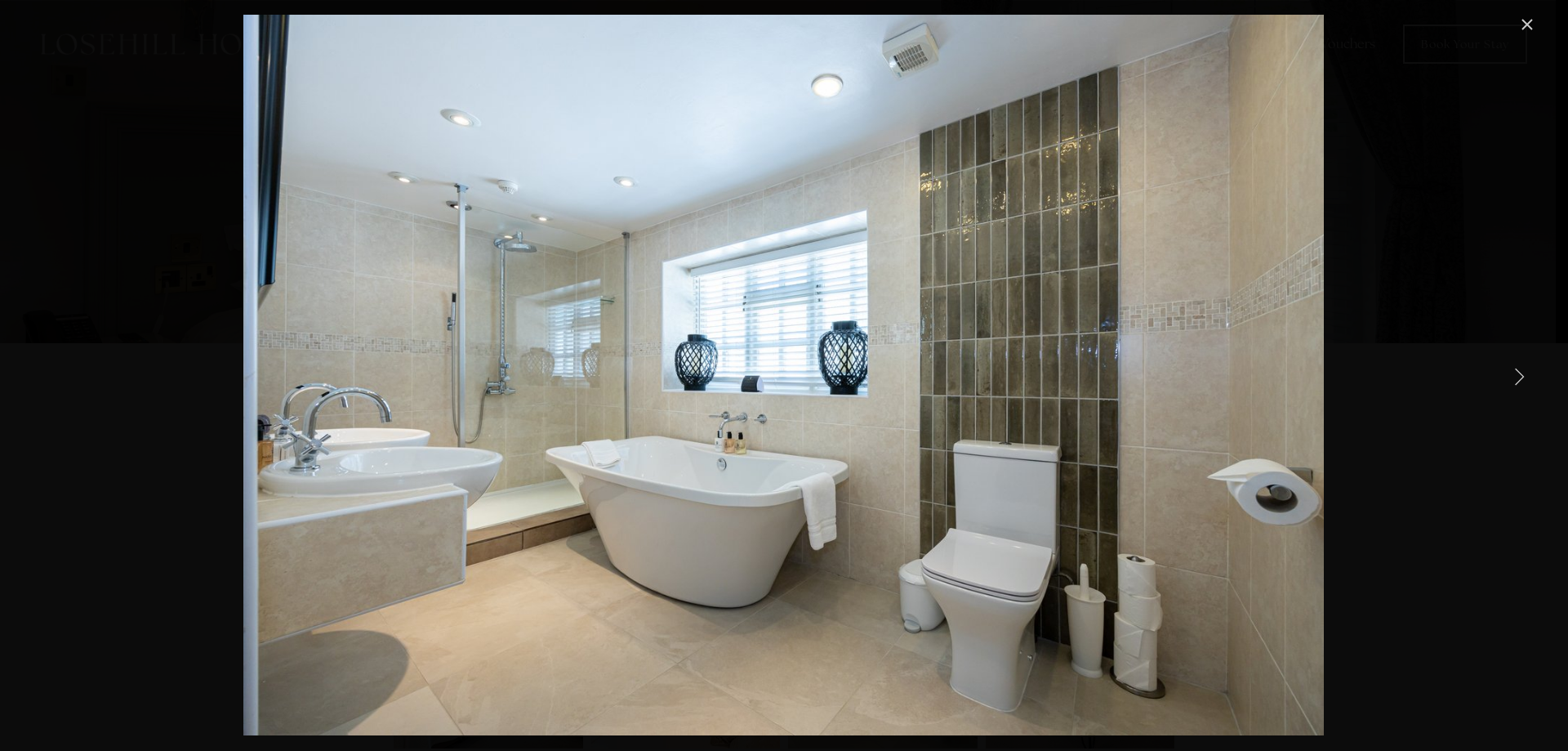
click at [1517, 373] on link "Next Item" at bounding box center [1519, 376] width 36 height 36
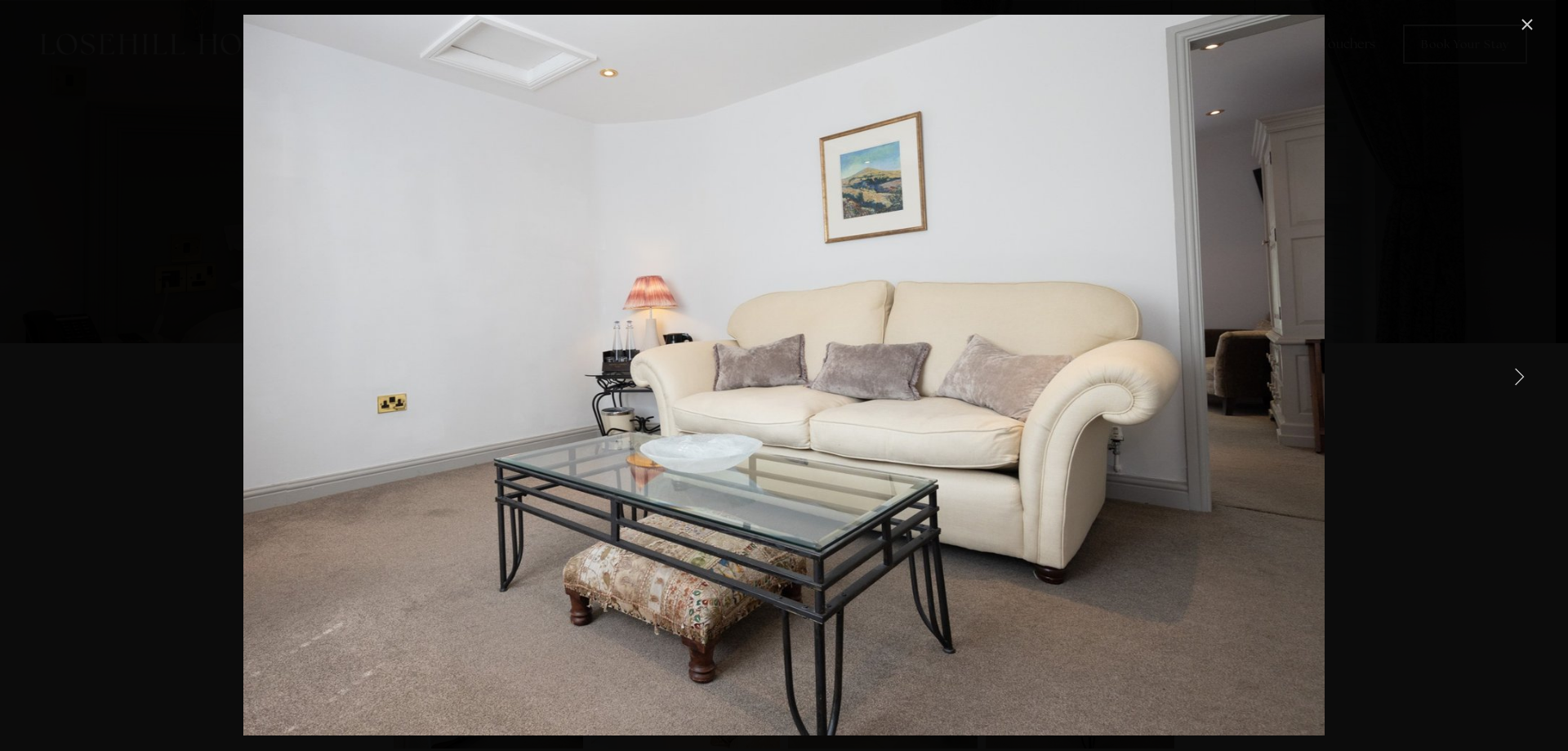
click at [1517, 373] on link "Next Item" at bounding box center [1519, 376] width 36 height 36
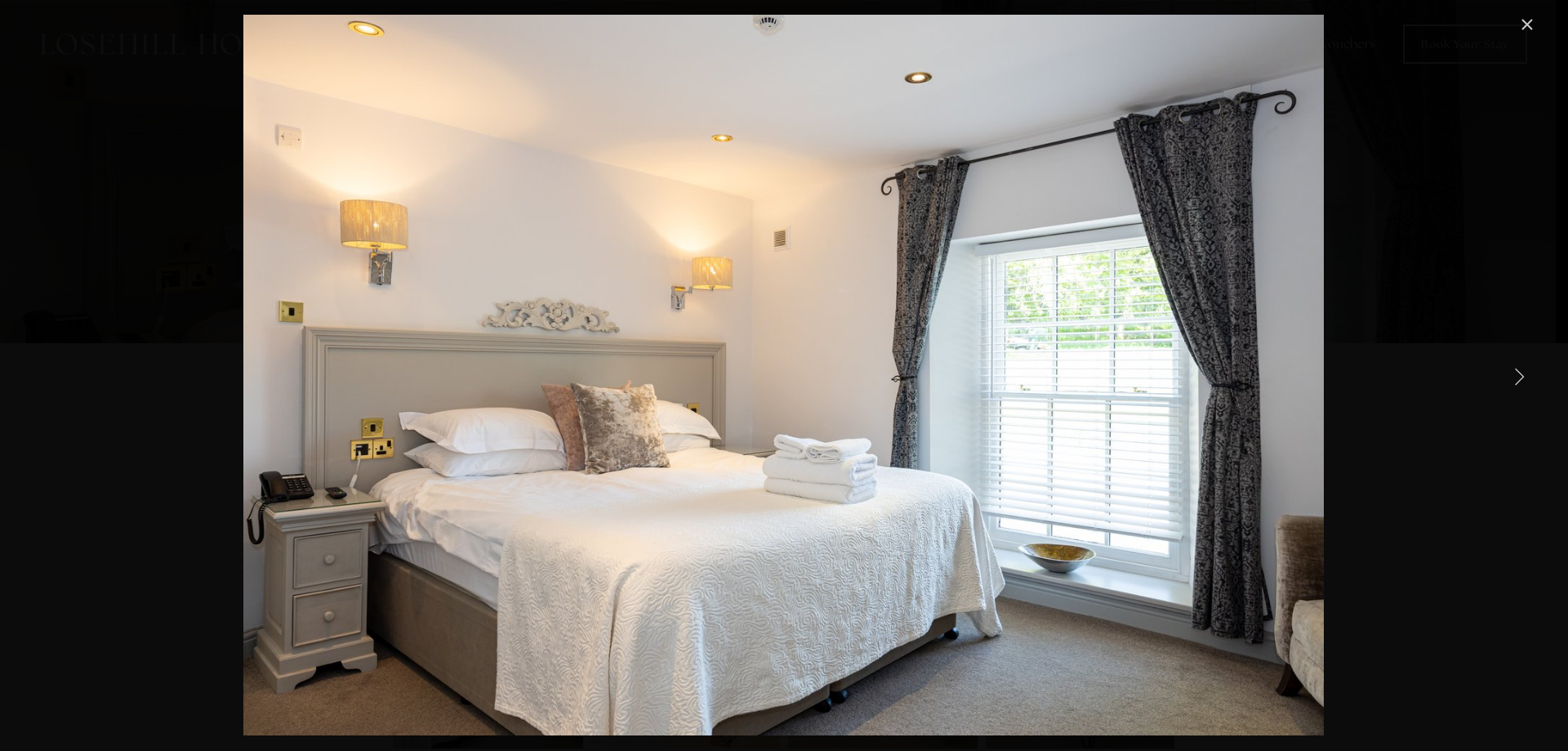
click at [1517, 373] on link "Next Item" at bounding box center [1519, 376] width 36 height 36
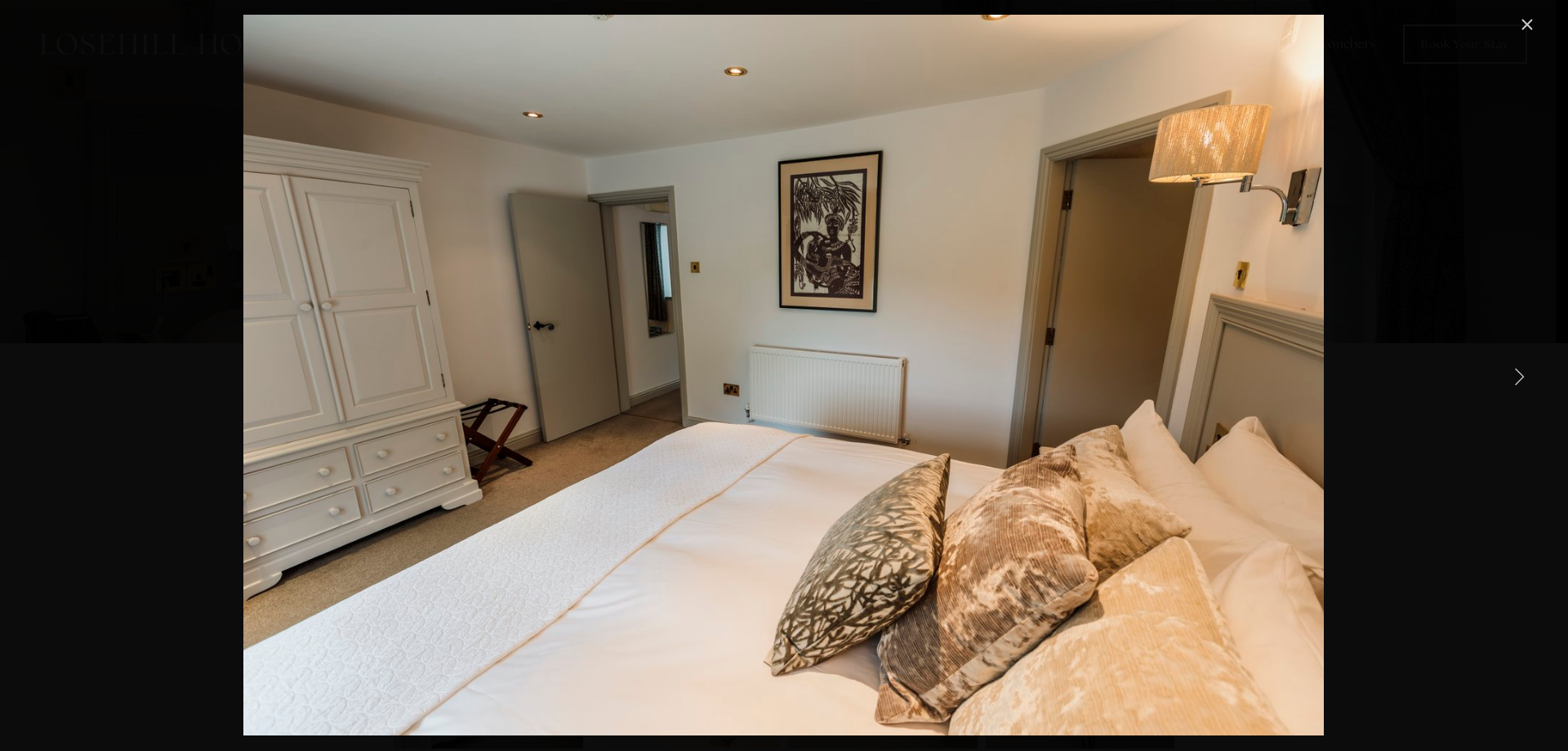
click at [1517, 373] on link "Next Item" at bounding box center [1519, 376] width 36 height 36
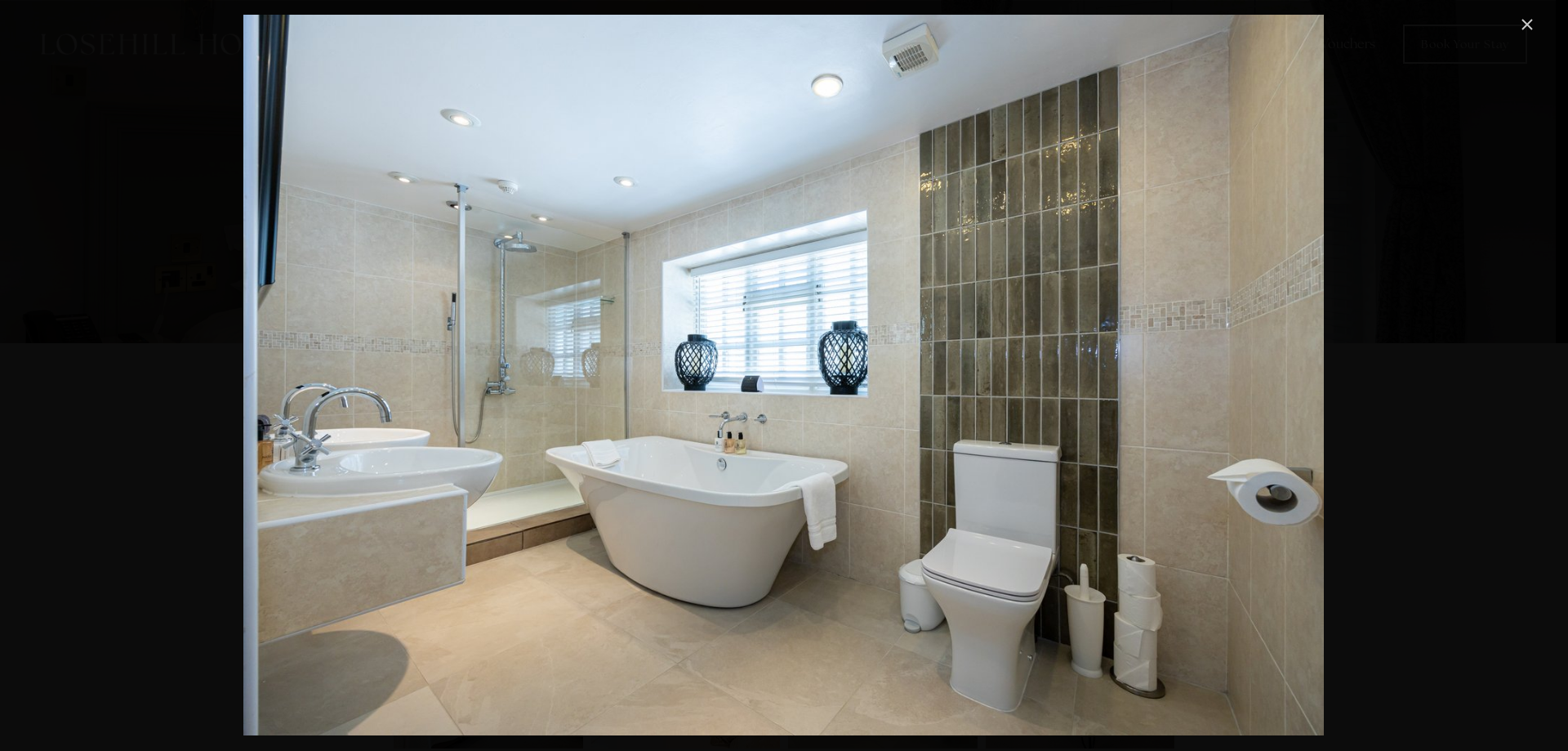
click at [1524, 16] on link "Close" at bounding box center [1527, 24] width 20 height 20
